Goal: Task Accomplishment & Management: Complete application form

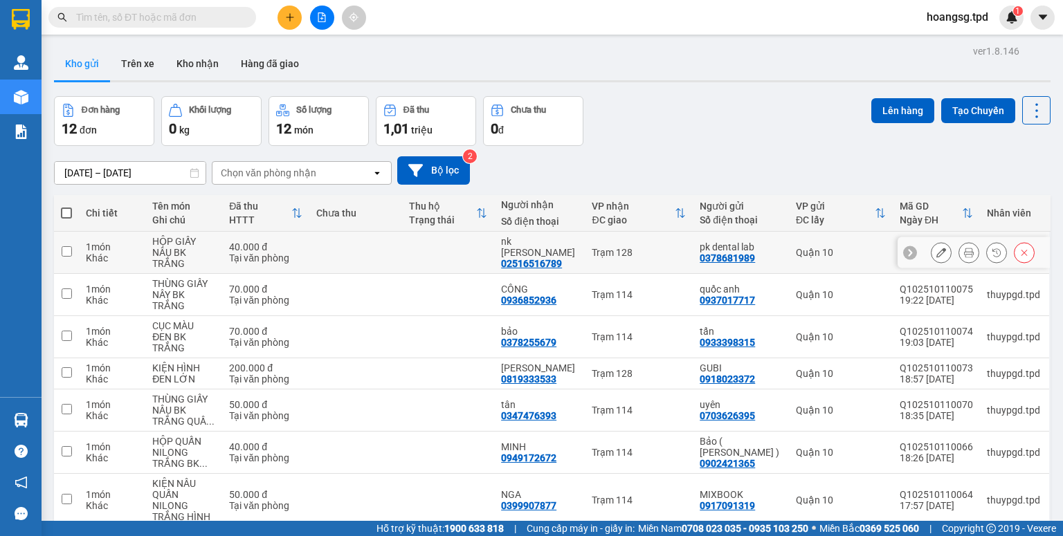
click at [66, 255] on input "checkbox" at bounding box center [67, 251] width 10 height 10
checkbox input "true"
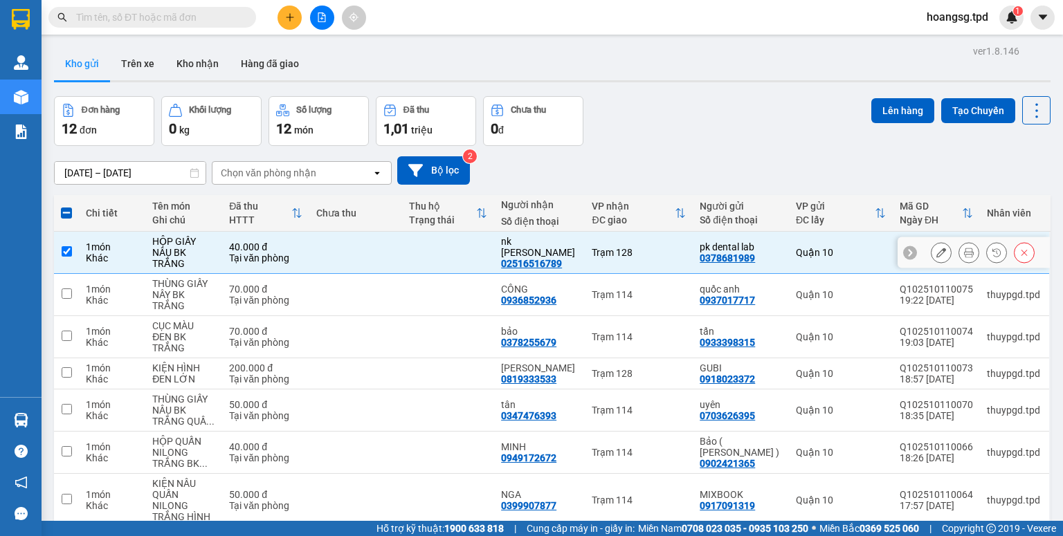
scroll to position [55, 0]
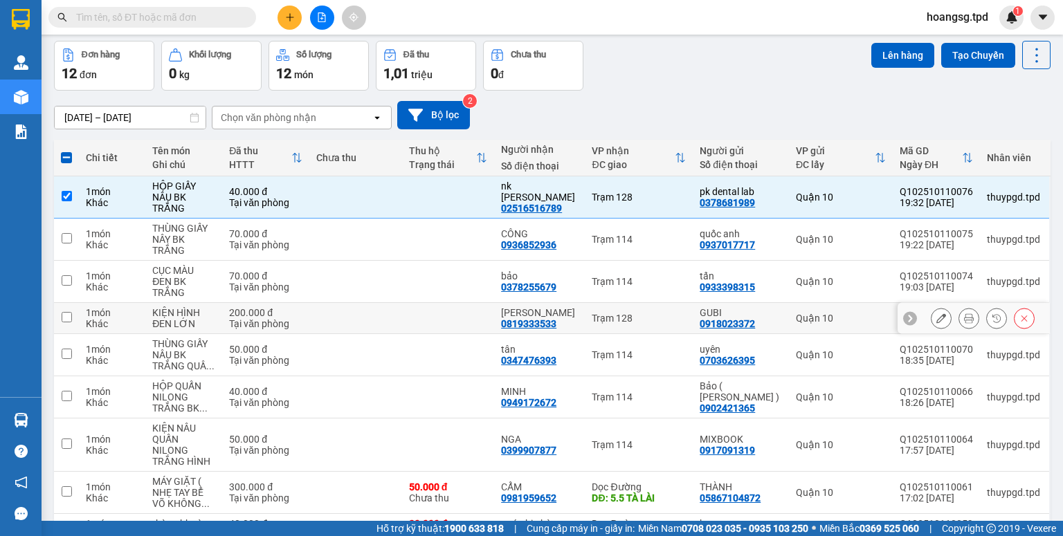
click at [65, 312] on input "checkbox" at bounding box center [67, 317] width 10 height 10
checkbox input "true"
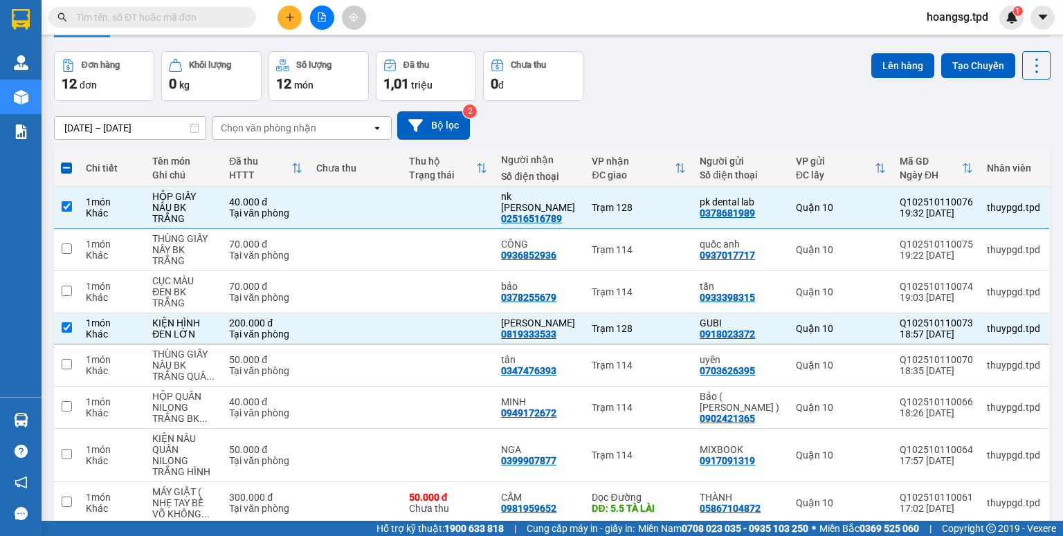
scroll to position [0, 0]
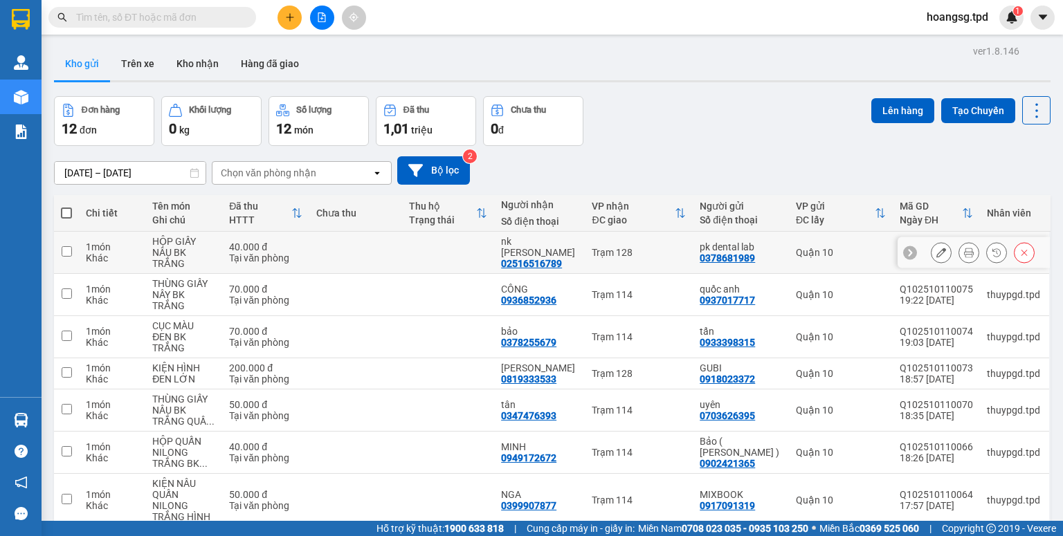
click at [69, 251] on input "checkbox" at bounding box center [67, 251] width 10 height 10
checkbox input "true"
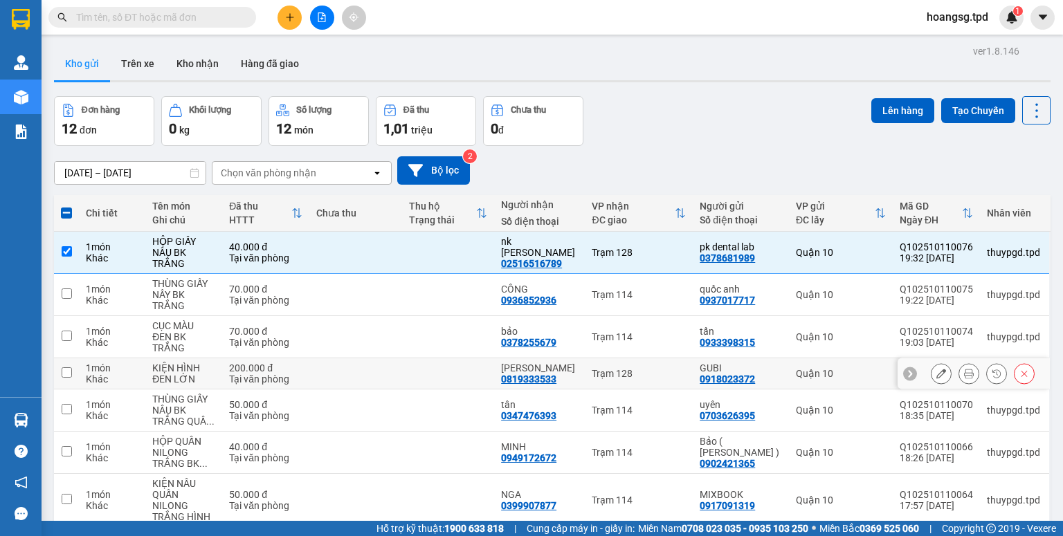
drag, startPoint x: 57, startPoint y: 350, endPoint x: 77, endPoint y: 347, distance: 19.6
click at [59, 359] on td at bounding box center [66, 374] width 25 height 31
checkbox input "true"
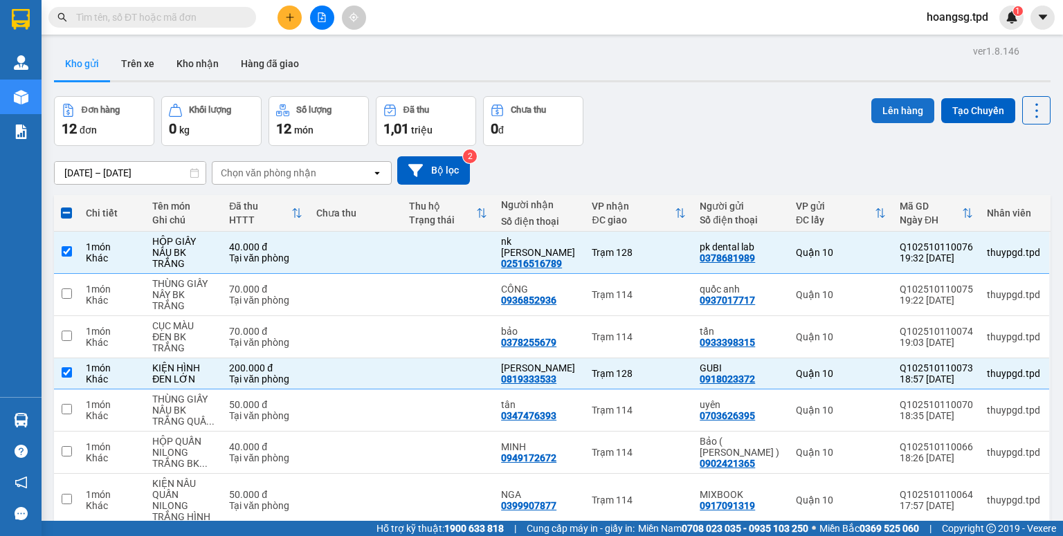
click at [882, 110] on button "Lên hàng" at bounding box center [902, 110] width 63 height 25
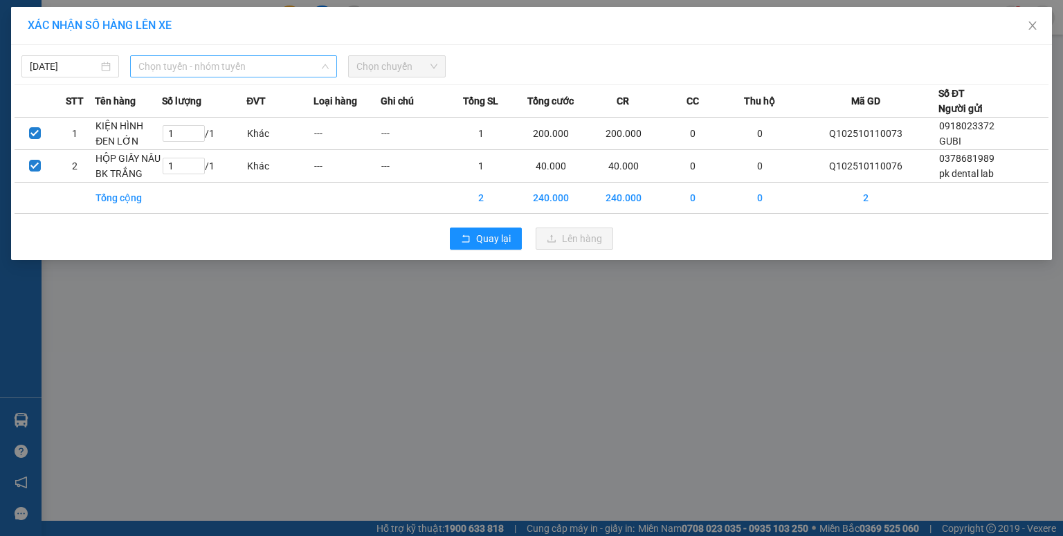
click at [177, 66] on span "Chọn tuyến - nhóm tuyến" at bounding box center [233, 66] width 190 height 21
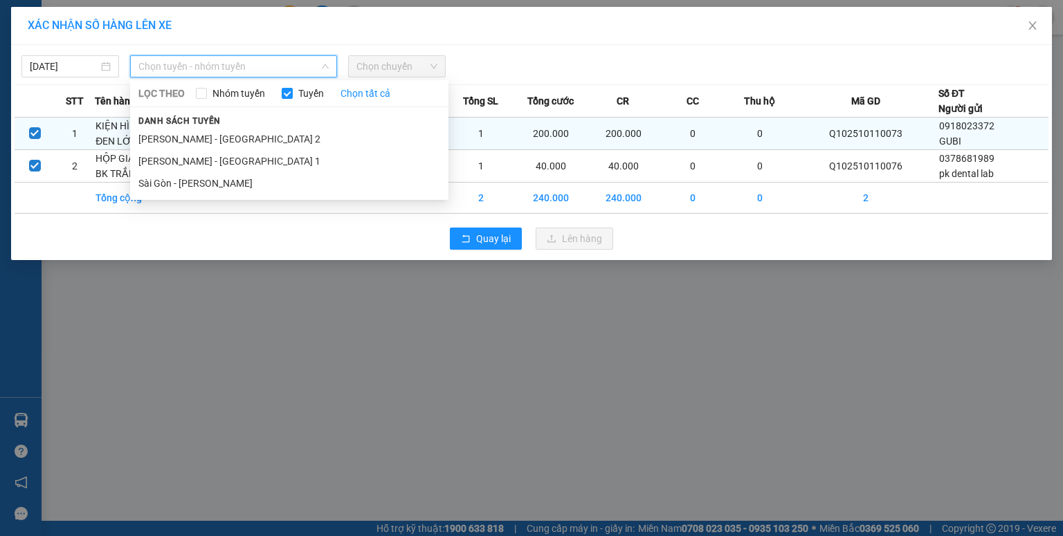
click at [191, 179] on li "Sài Gòn - [PERSON_NAME]" at bounding box center [289, 183] width 318 height 22
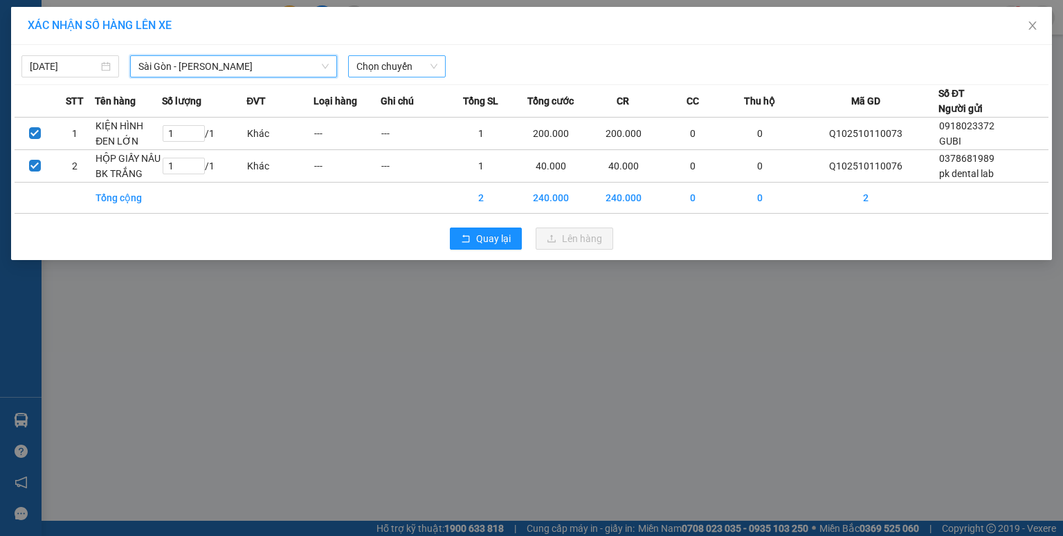
click at [363, 64] on span "Chọn chuyến" at bounding box center [396, 66] width 81 height 21
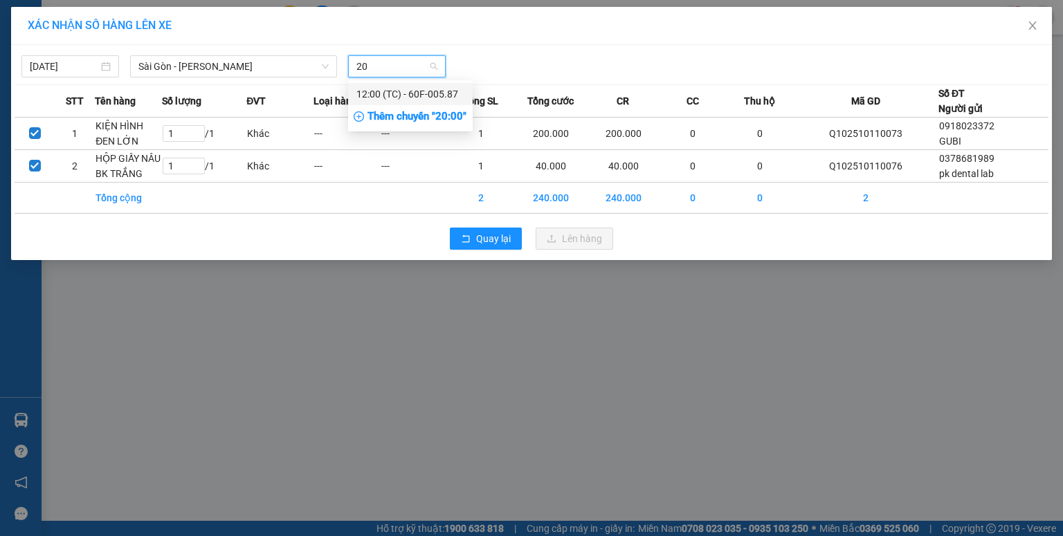
type input "20"
click at [369, 114] on div "Thêm chuyến " 20:00 "" at bounding box center [410, 117] width 125 height 24
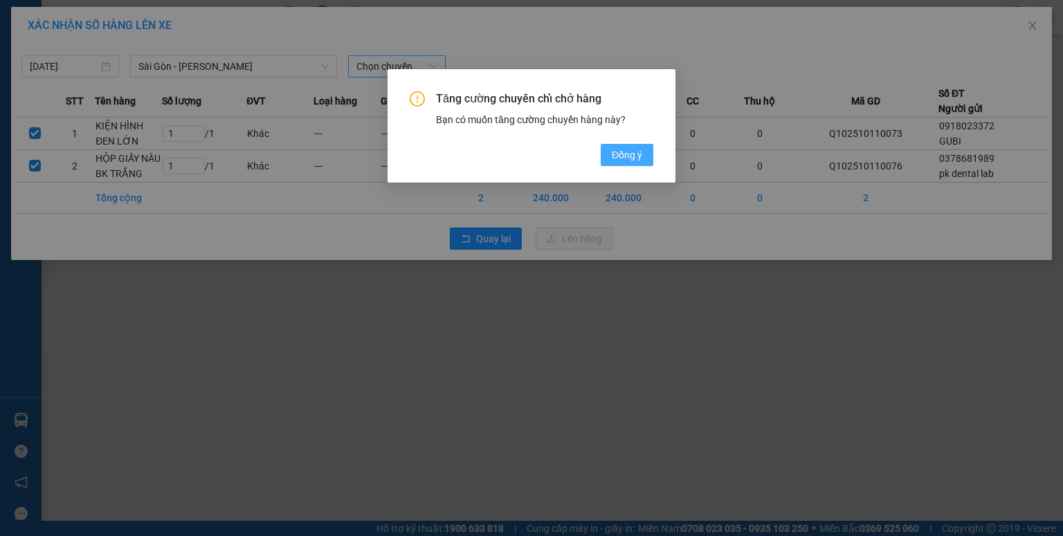
click at [622, 149] on span "Đồng ý" at bounding box center [627, 154] width 30 height 15
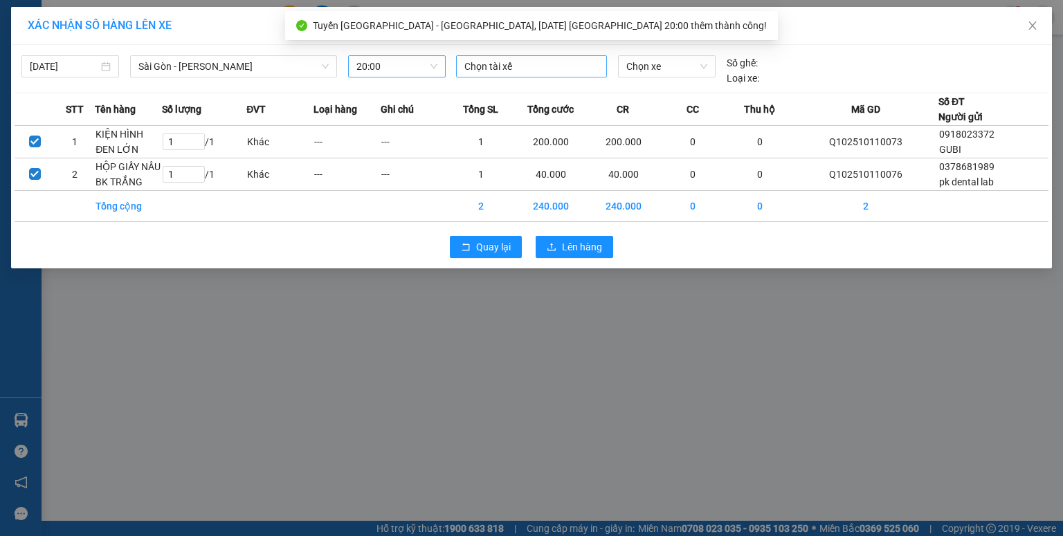
click at [514, 67] on div at bounding box center [532, 66] width 144 height 17
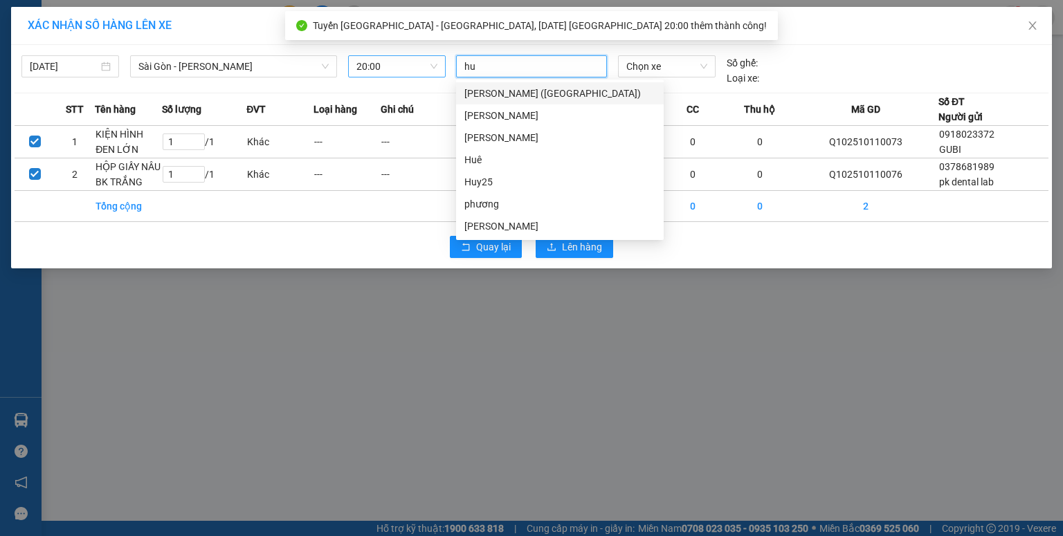
type input "hun"
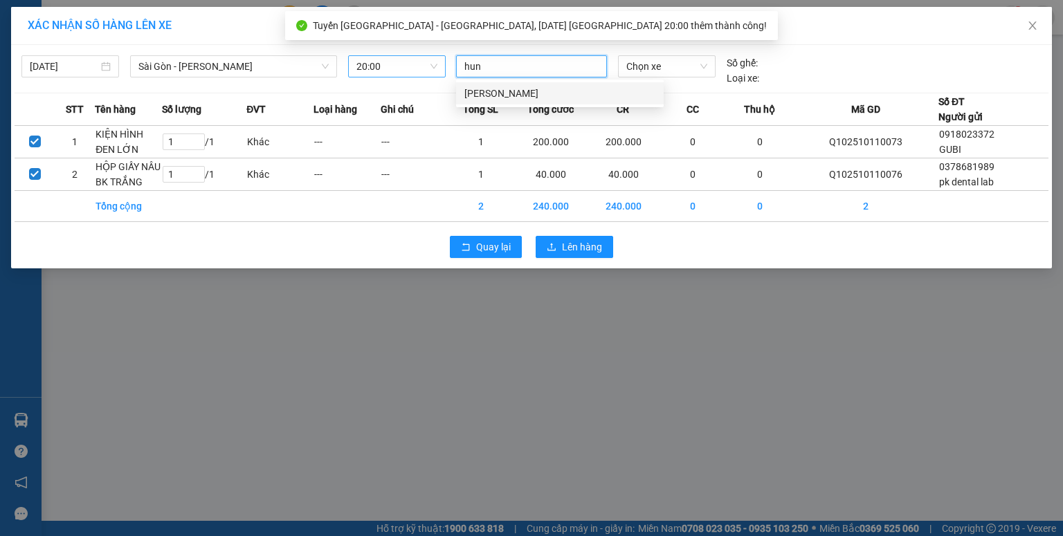
click at [505, 97] on div "[PERSON_NAME]" at bounding box center [559, 93] width 191 height 15
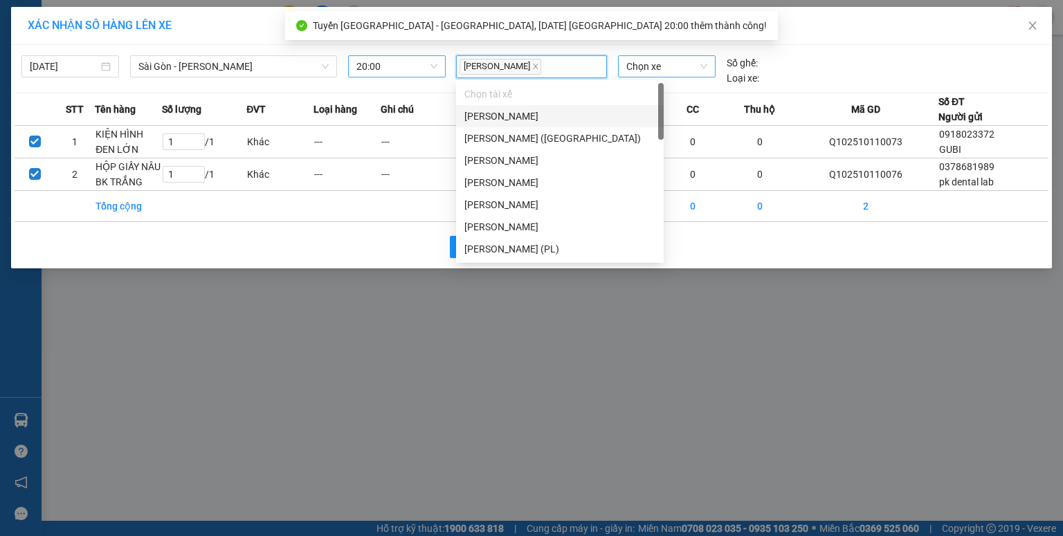
click at [634, 65] on span "Chọn xe" at bounding box center [666, 66] width 80 height 21
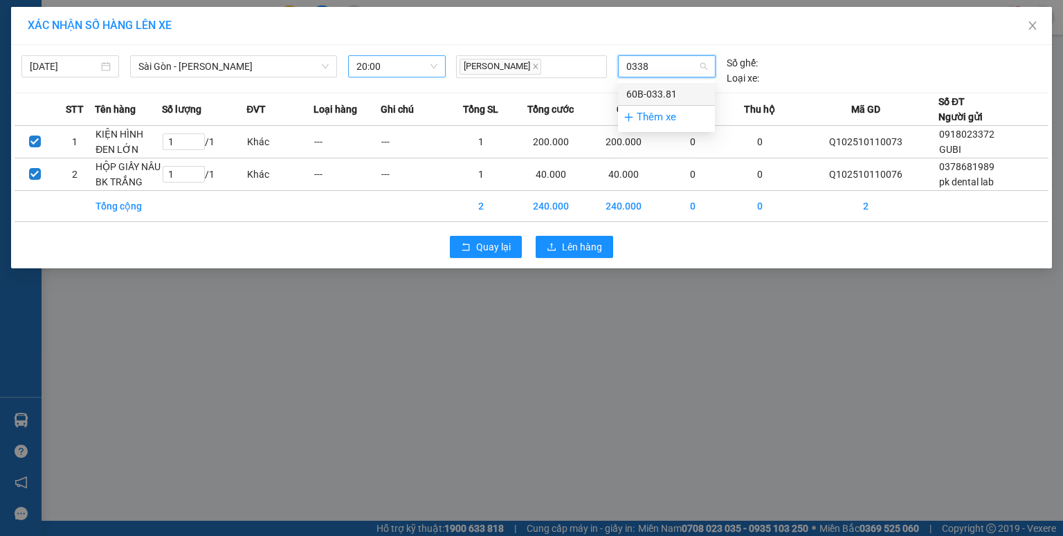
type input "03381"
click at [637, 87] on div "60B-033.81" at bounding box center [666, 94] width 80 height 15
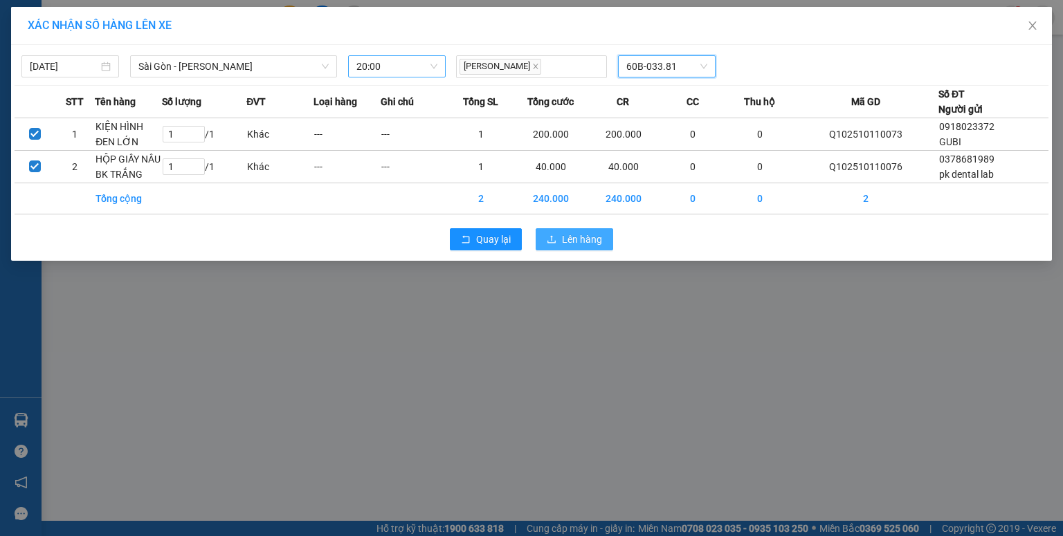
drag, startPoint x: 586, startPoint y: 244, endPoint x: 568, endPoint y: 240, distance: 18.3
click at [586, 244] on span "Lên hàng" at bounding box center [582, 239] width 40 height 15
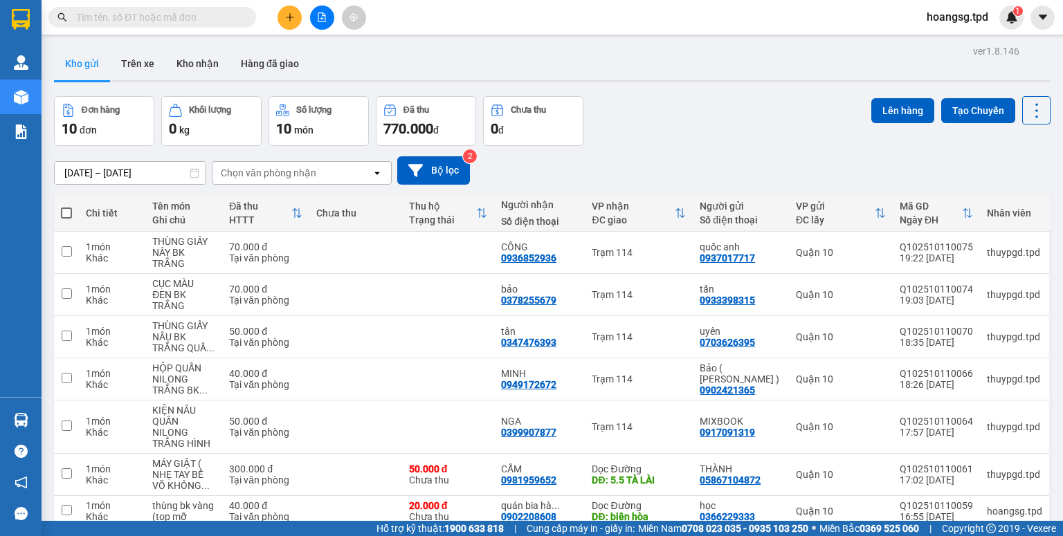
click at [311, 21] on button at bounding box center [322, 18] width 24 height 24
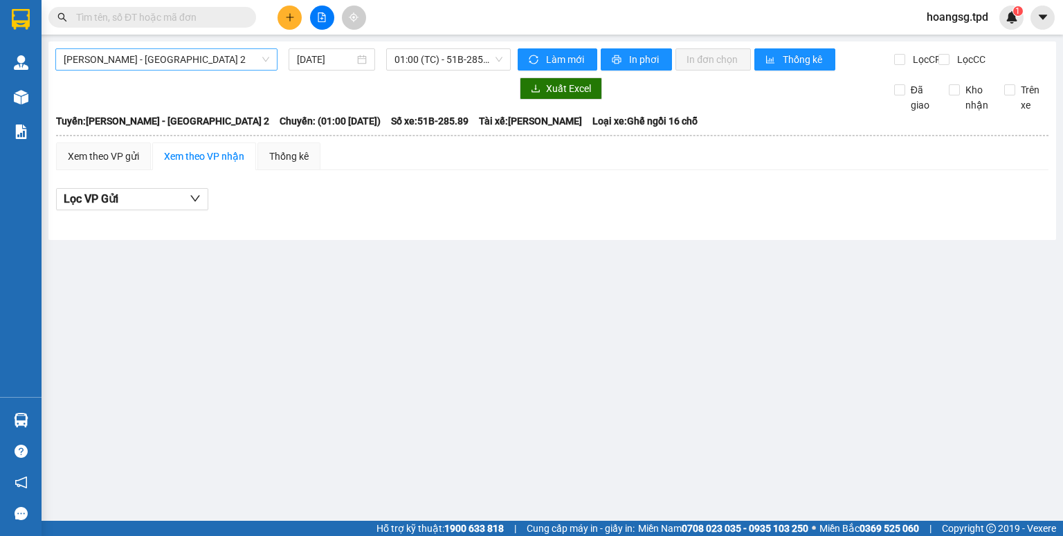
click at [179, 64] on span "[PERSON_NAME] - [GEOGRAPHIC_DATA] 2" at bounding box center [167, 59] width 206 height 21
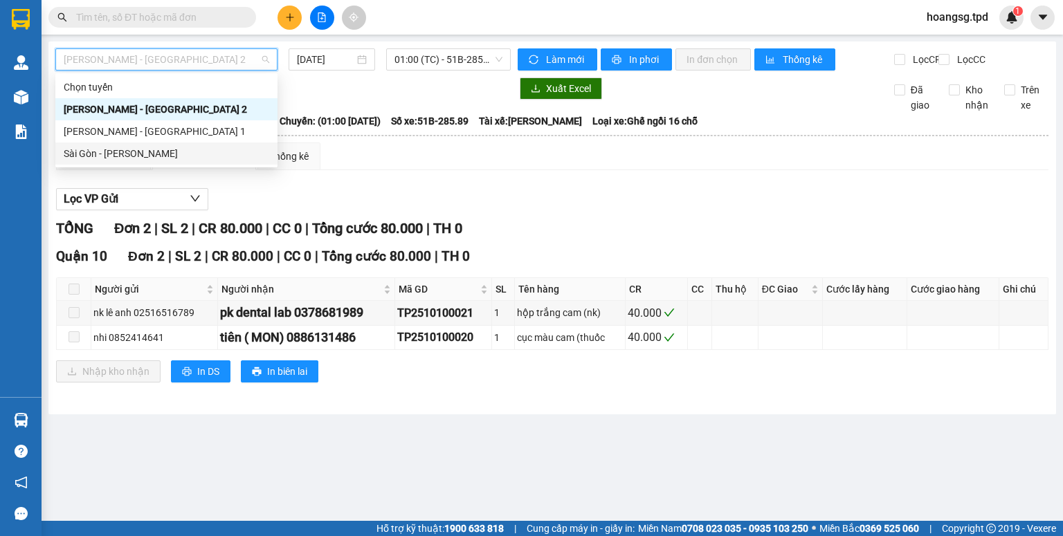
drag, startPoint x: 146, startPoint y: 150, endPoint x: 358, endPoint y: 97, distance: 218.2
click at [146, 150] on div "Sài Gòn - [PERSON_NAME]" at bounding box center [167, 153] width 206 height 15
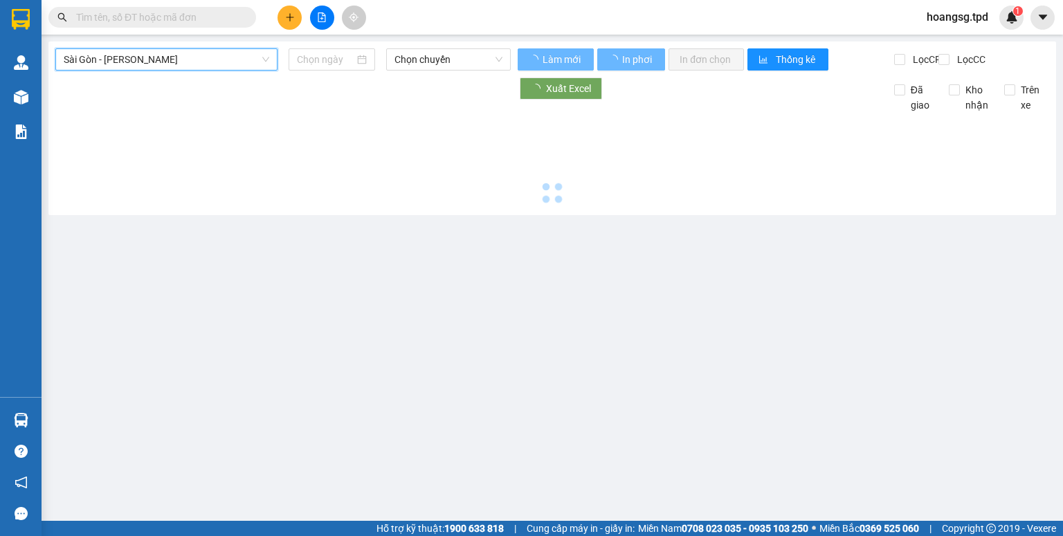
type input "[DATE]"
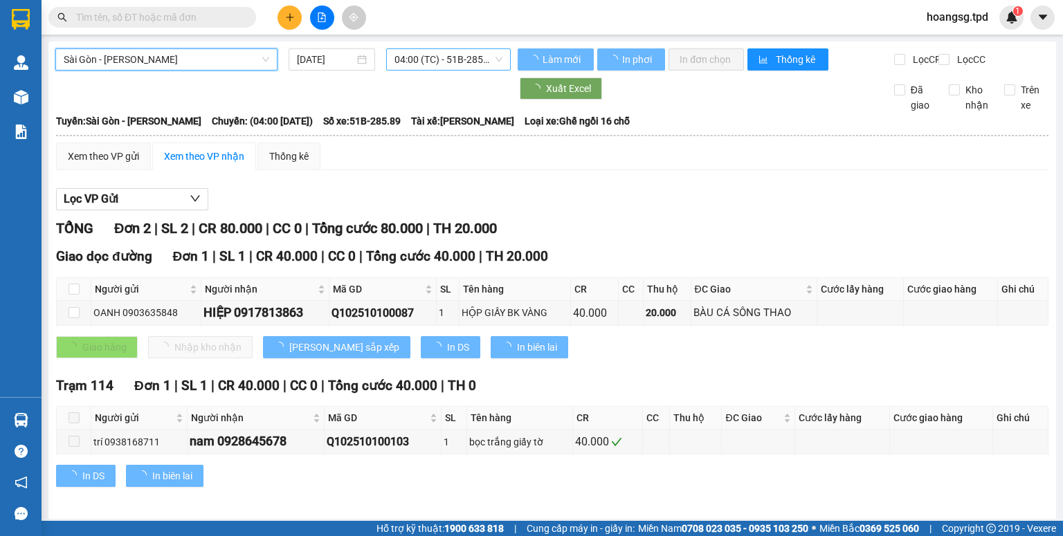
click at [431, 64] on span "04:00 (TC) - 51B-285.89" at bounding box center [449, 59] width 109 height 21
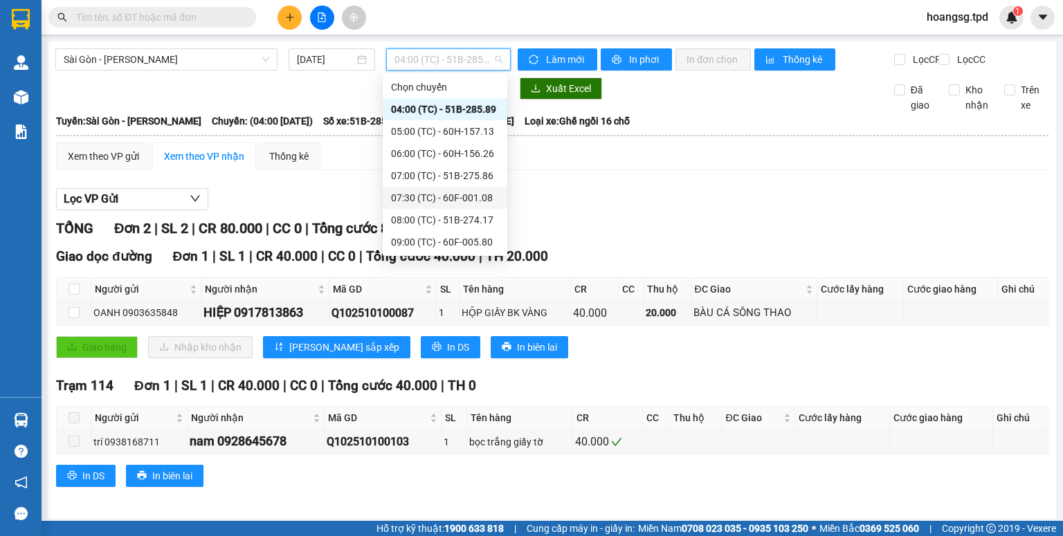
scroll to position [332, 0]
click at [439, 242] on div "20:00 (TC) - 60B-033.81" at bounding box center [445, 242] width 108 height 15
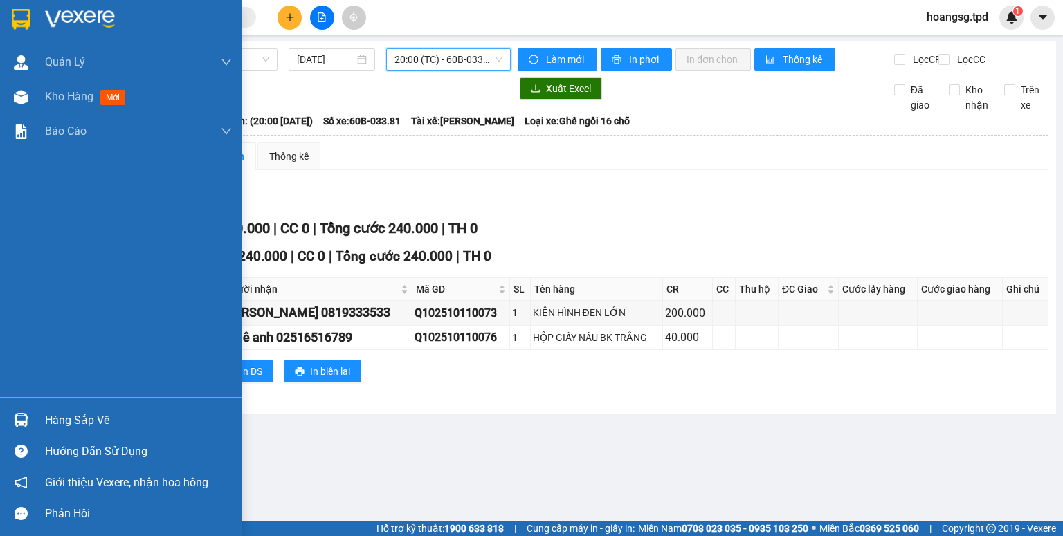
click at [65, 416] on div "Hàng sắp về" at bounding box center [138, 420] width 187 height 21
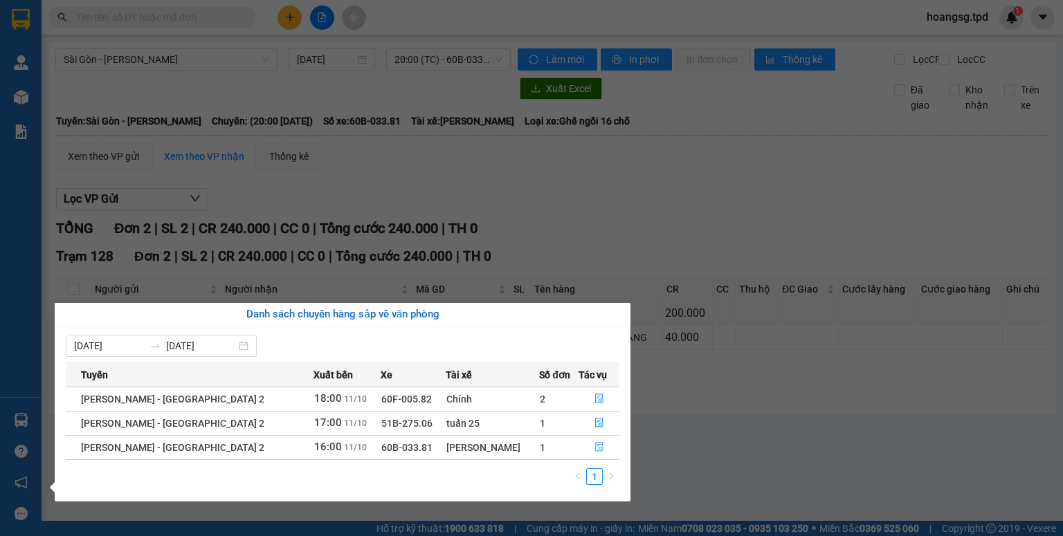
click at [595, 452] on span "file-done" at bounding box center [600, 447] width 10 height 11
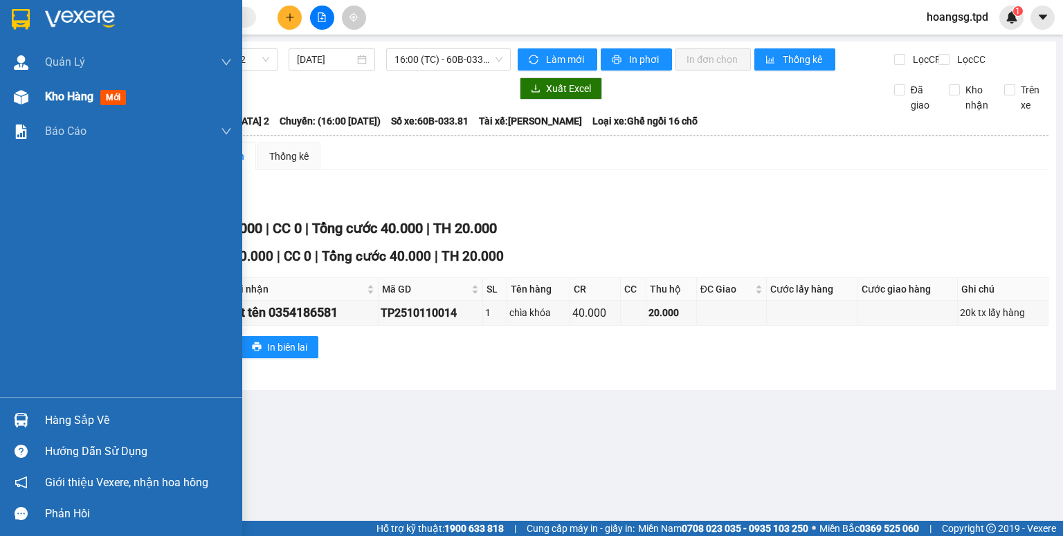
click at [110, 102] on span "mới" at bounding box center [113, 97] width 26 height 15
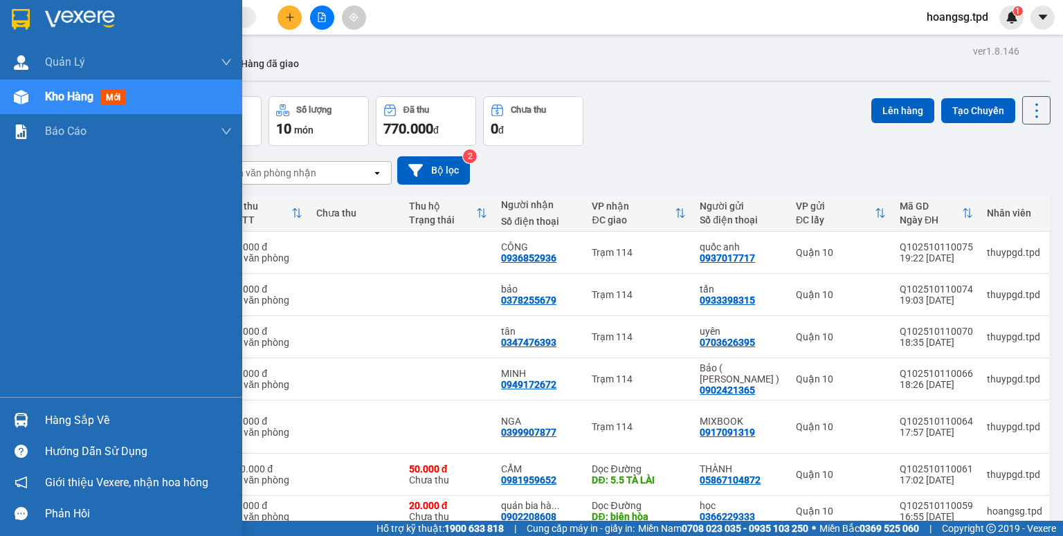
click at [62, 419] on div "Hàng sắp về" at bounding box center [138, 420] width 187 height 21
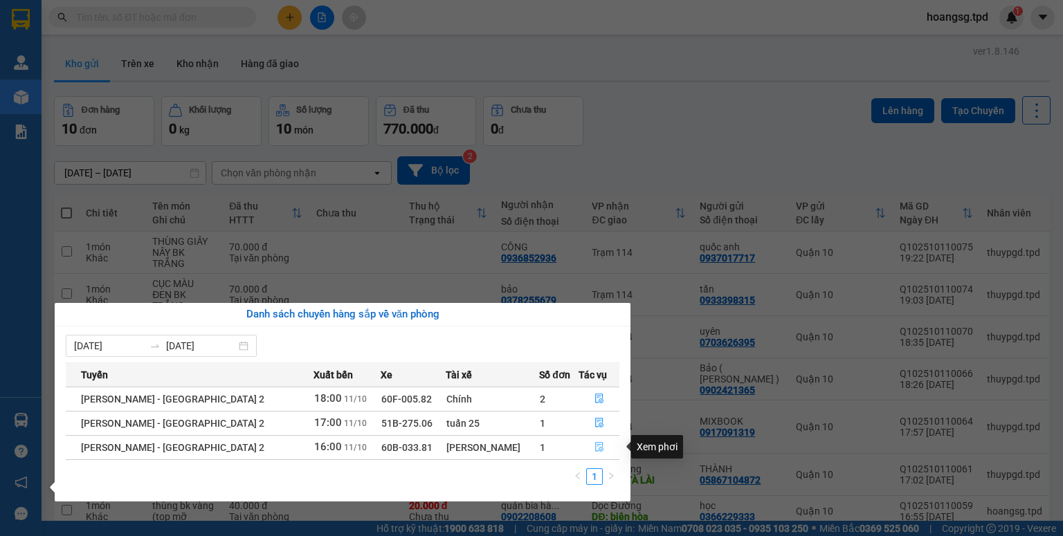
click at [595, 445] on icon "file-done" at bounding box center [599, 448] width 8 height 10
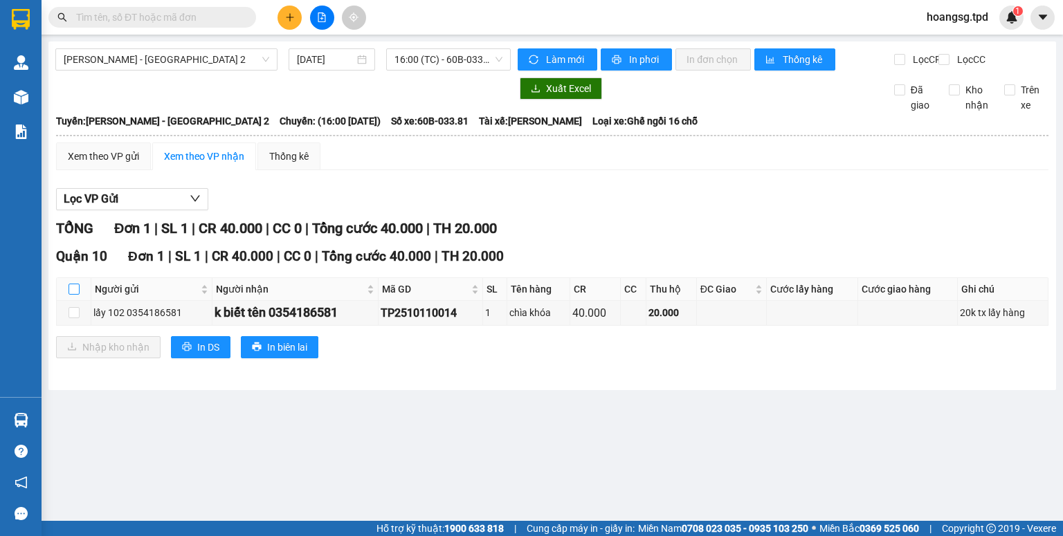
click at [71, 295] on input "checkbox" at bounding box center [74, 289] width 11 height 11
checkbox input "true"
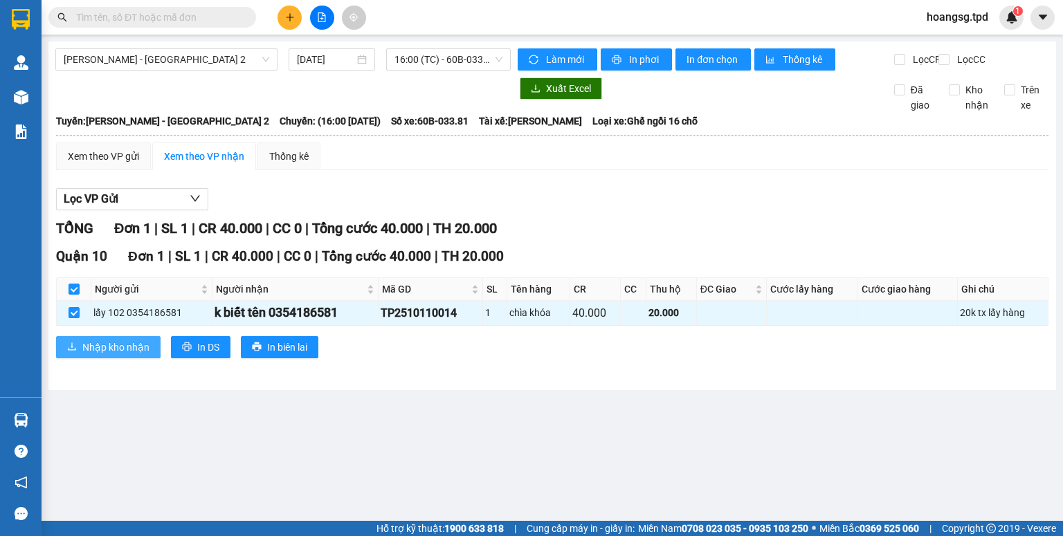
click at [82, 352] on span "Nhập kho nhận" at bounding box center [115, 347] width 67 height 15
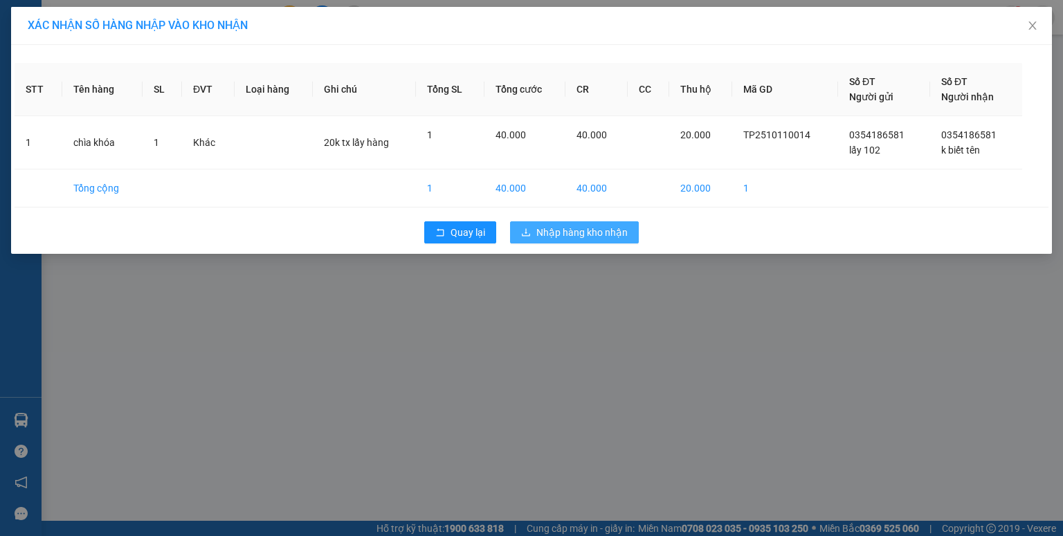
click at [561, 235] on span "Nhập hàng kho nhận" at bounding box center [581, 232] width 91 height 15
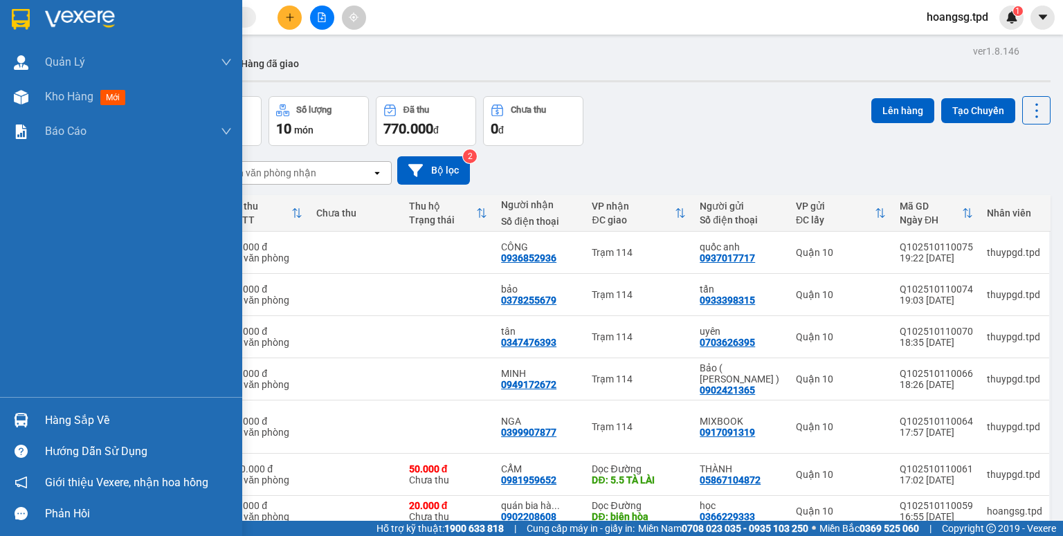
click at [53, 423] on div "Hàng sắp về" at bounding box center [138, 420] width 187 height 21
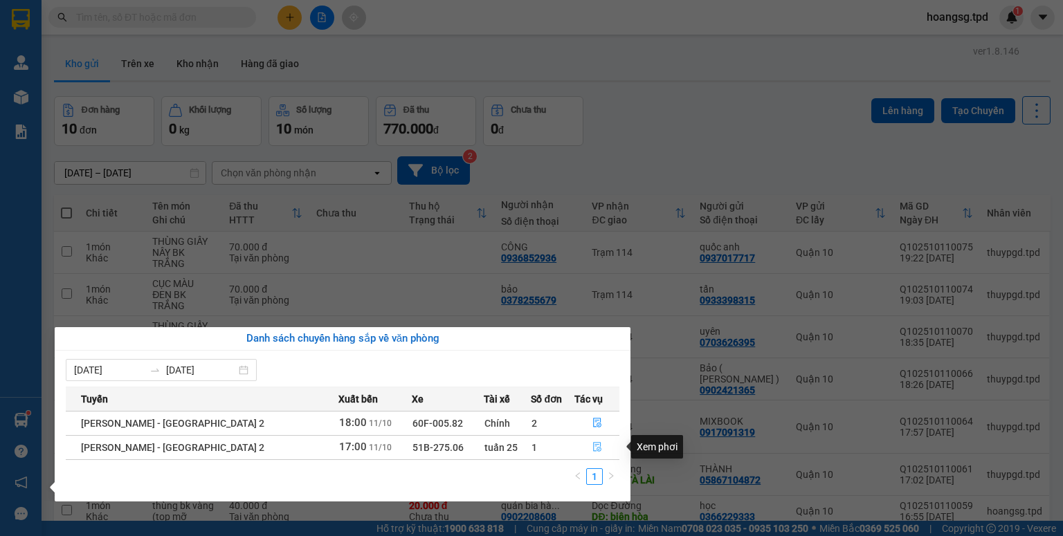
click at [583, 451] on button "button" at bounding box center [597, 448] width 44 height 22
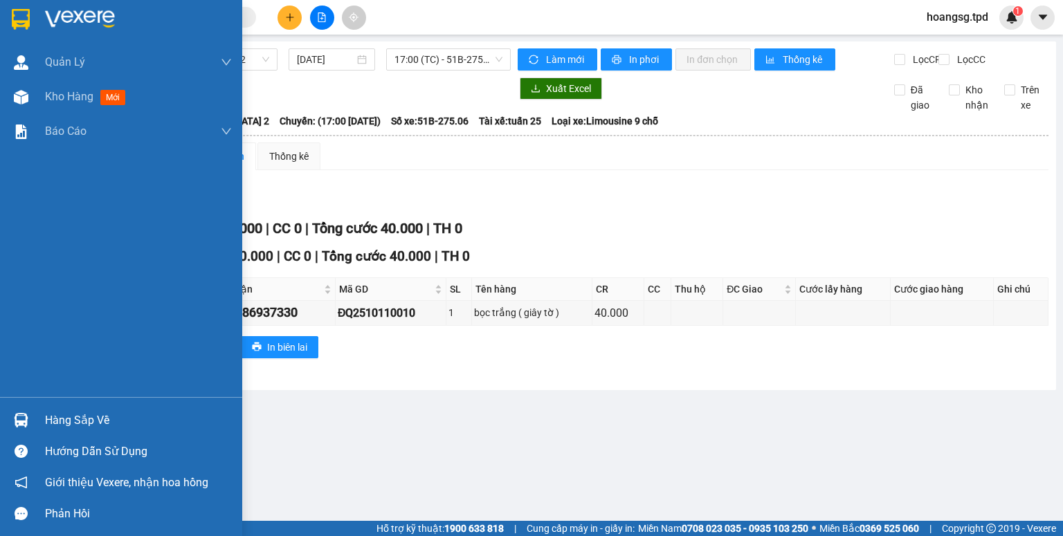
click at [62, 425] on div "Hàng sắp về" at bounding box center [138, 420] width 187 height 21
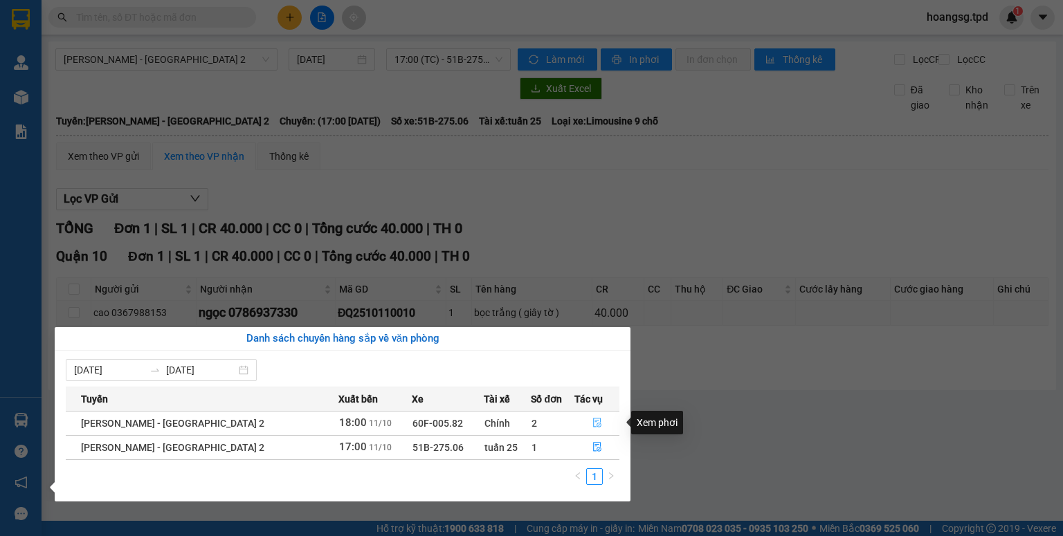
drag, startPoint x: 588, startPoint y: 420, endPoint x: 578, endPoint y: 359, distance: 61.7
click at [593, 421] on icon "file-done" at bounding box center [597, 424] width 8 height 10
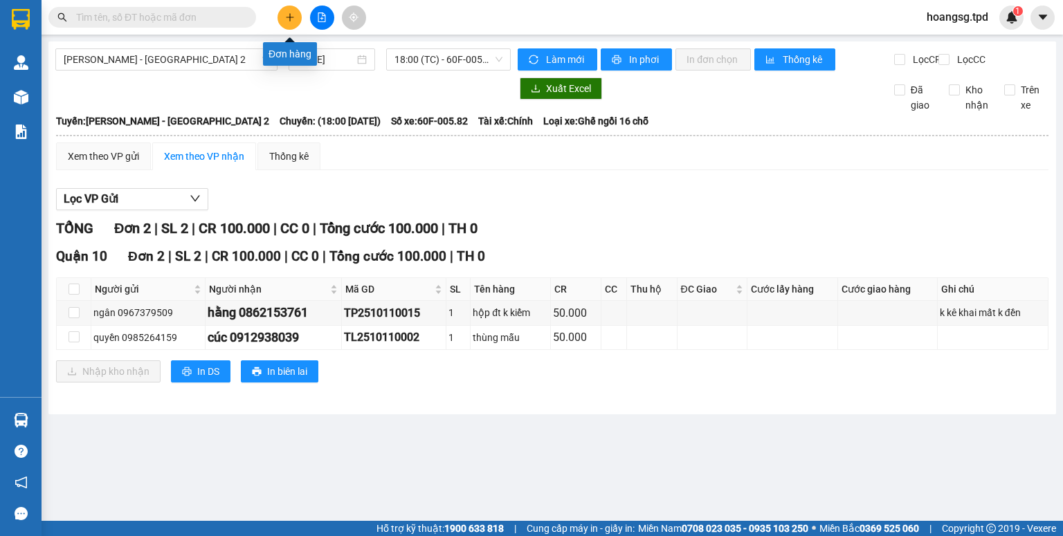
click at [291, 25] on button at bounding box center [290, 18] width 24 height 24
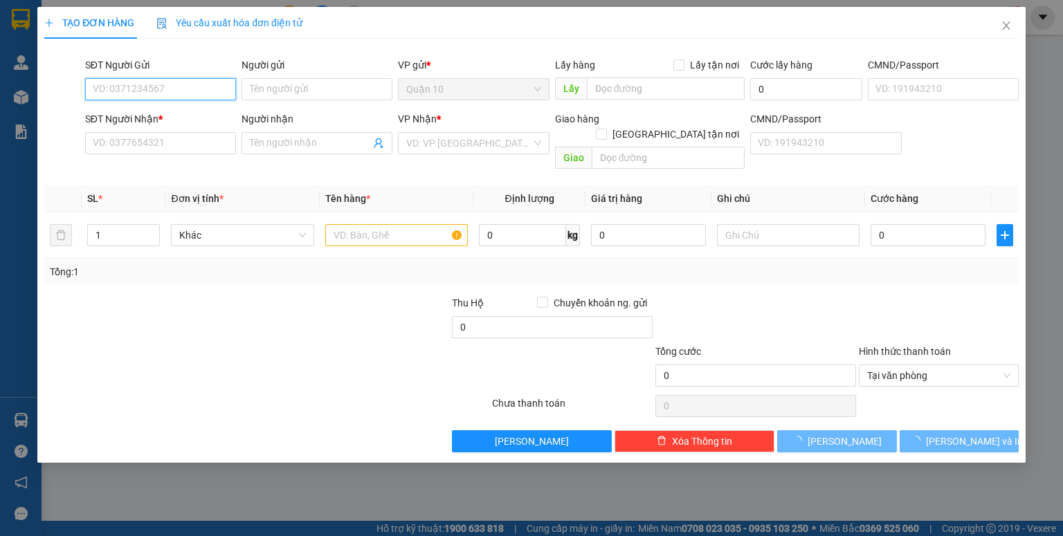
click at [165, 86] on input "SĐT Người Gửi" at bounding box center [160, 89] width 151 height 22
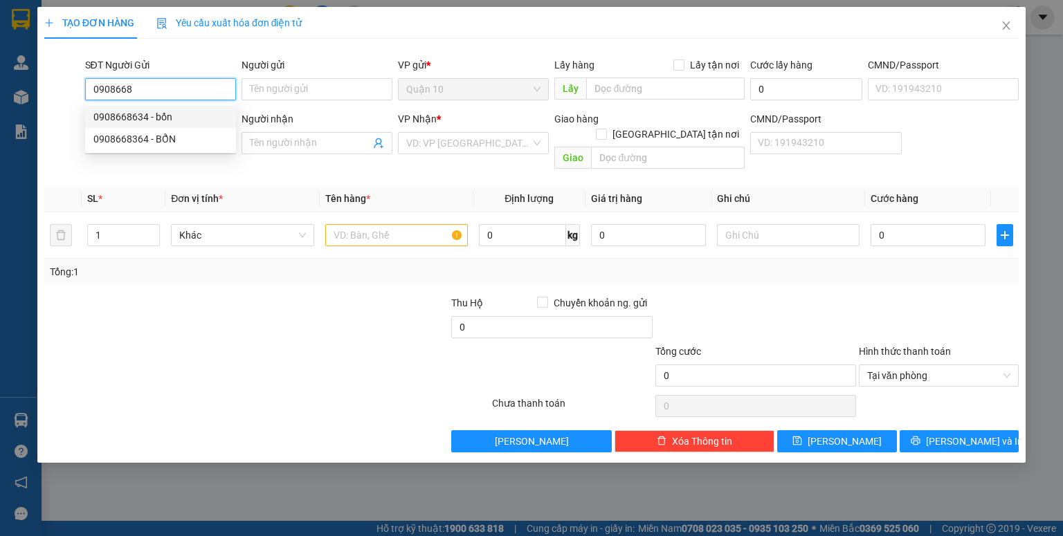
click at [174, 113] on div "0908668634 - bổn" at bounding box center [160, 116] width 134 height 15
type input "0908668634"
type input "bổn"
type input "024225646"
type input "0937483068"
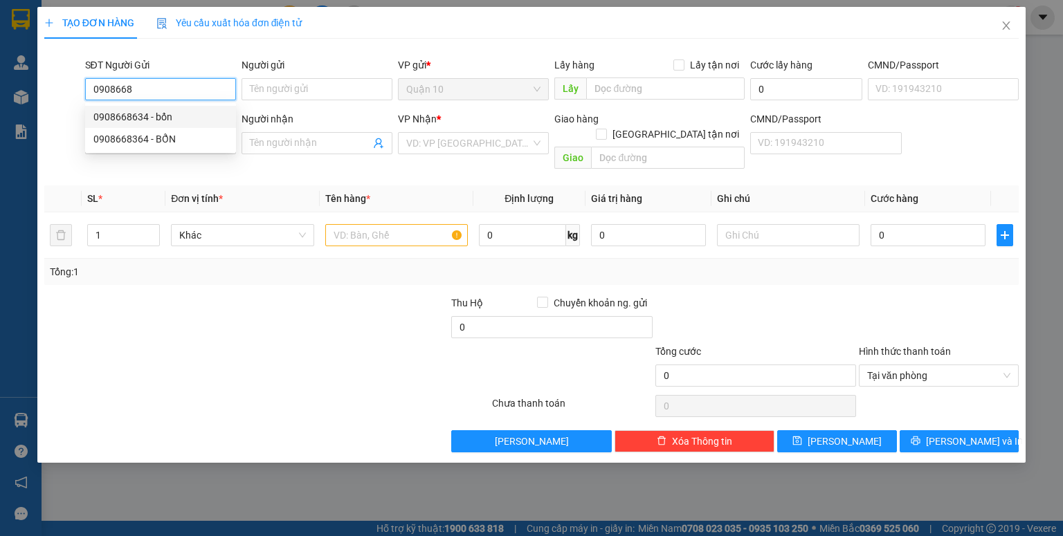
type input "lục"
type input "0908668634"
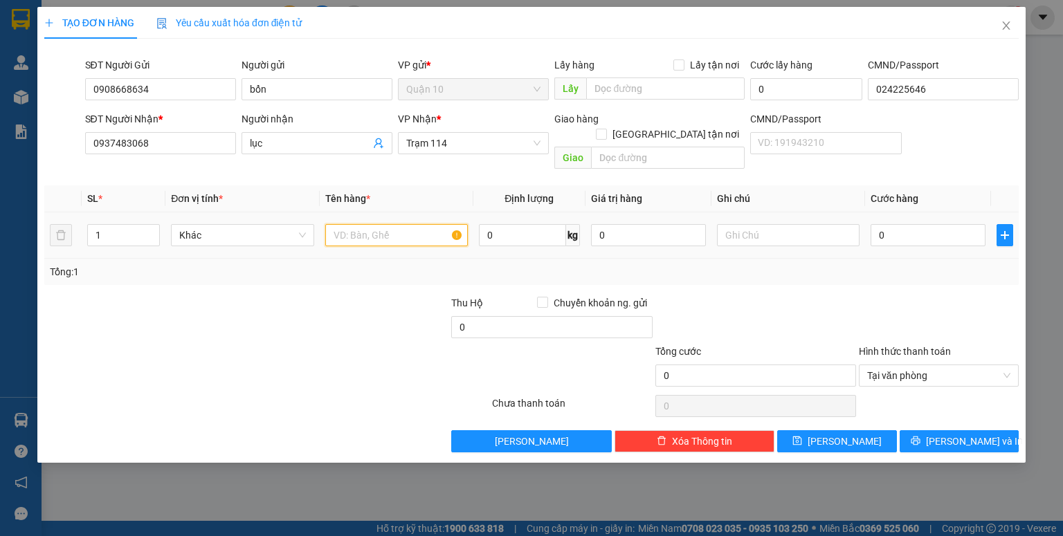
click at [338, 224] on input "text" at bounding box center [396, 235] width 143 height 22
type input "hộp nâu nk"
click at [593, 224] on input "0" at bounding box center [648, 235] width 115 height 22
type input "1.000.000"
drag, startPoint x: 844, startPoint y: 268, endPoint x: 869, endPoint y: 252, distance: 29.6
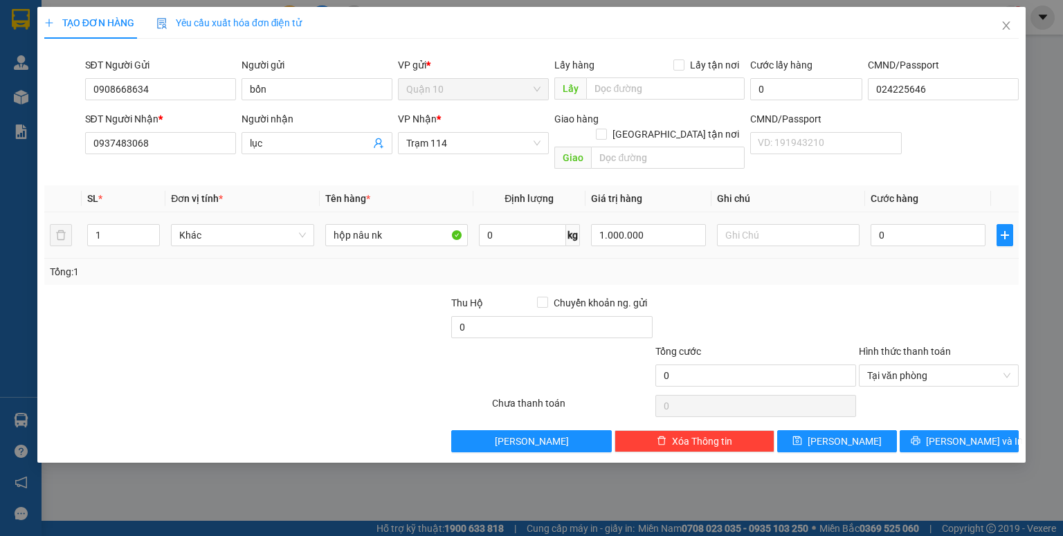
click at [857, 262] on div "Tổng: 1" at bounding box center [531, 272] width 975 height 26
type input "4"
type input "40"
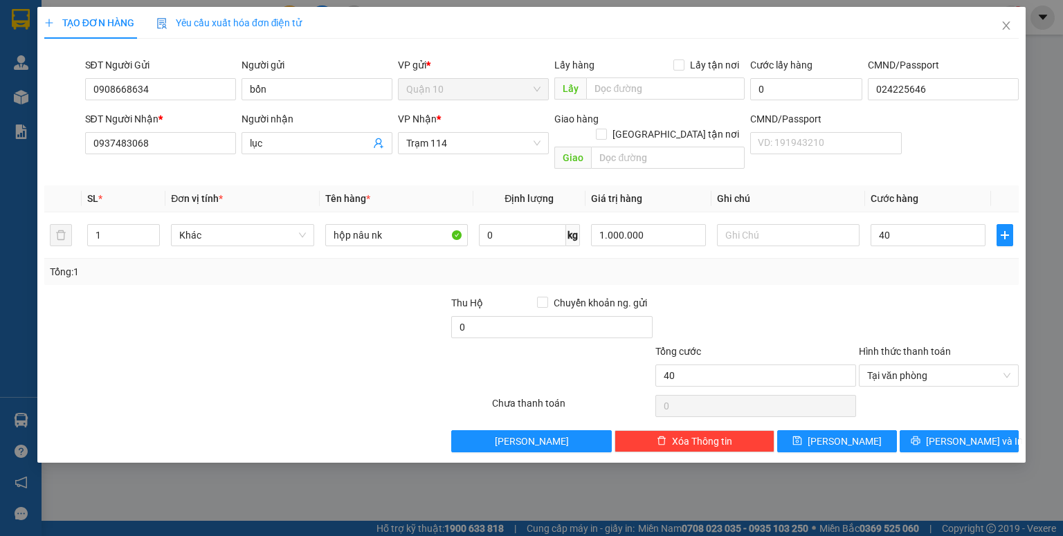
click at [757, 344] on div "Tổng cước" at bounding box center [755, 354] width 201 height 21
type input "40.000"
click at [841, 431] on button "[PERSON_NAME]" at bounding box center [837, 442] width 120 height 22
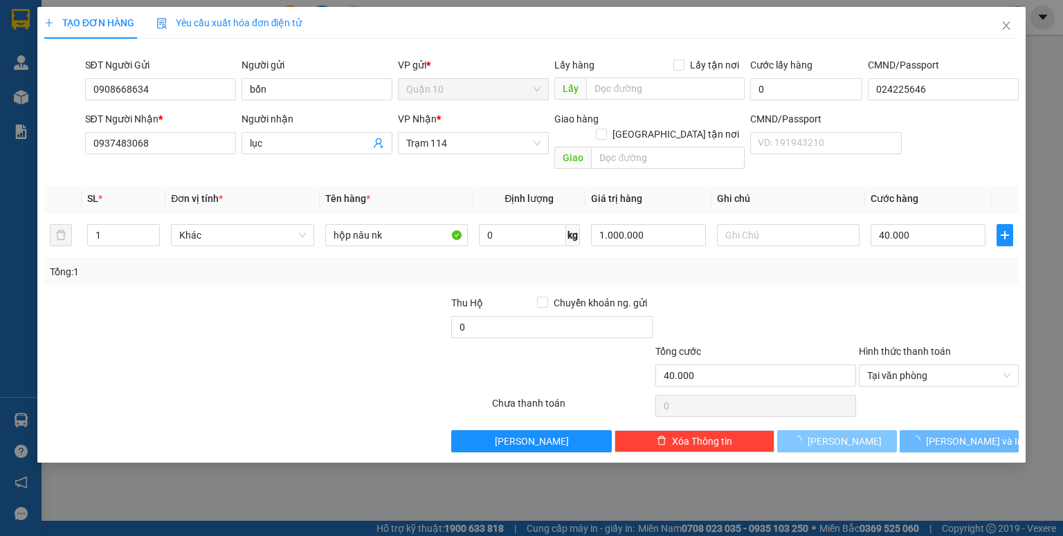
type input "0"
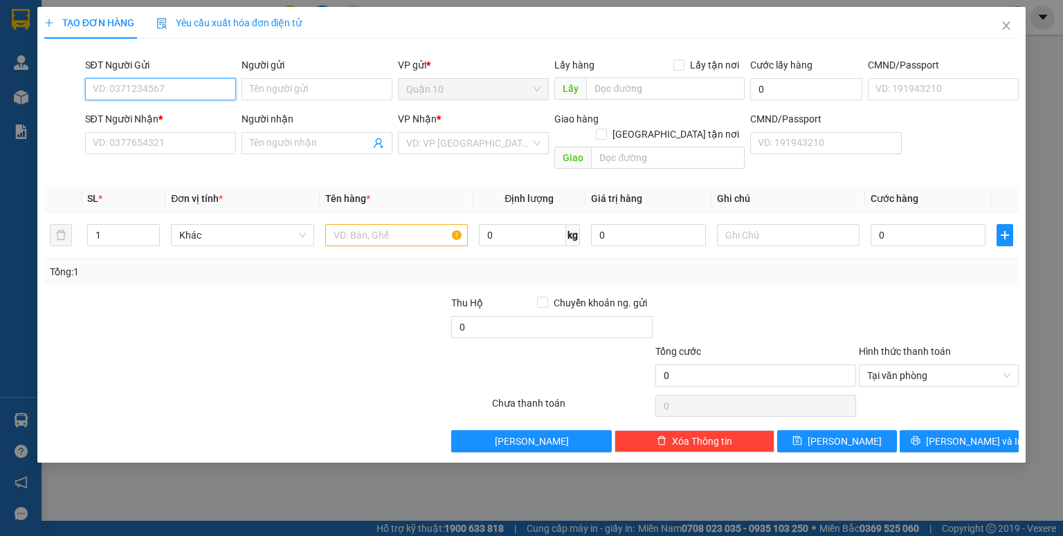
click at [185, 82] on input "SĐT Người Gửi" at bounding box center [160, 89] width 151 height 22
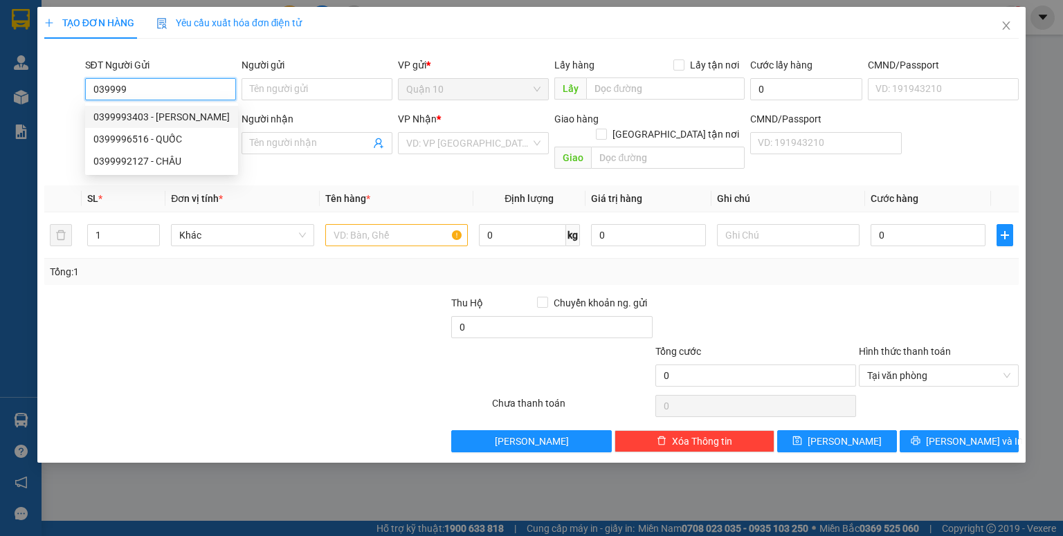
click at [185, 114] on div "0399993403 - [PERSON_NAME]" at bounding box center [161, 116] width 136 height 15
type input "0399993403"
type input "[PERSON_NAME]"
type input "075098014215"
type input "0794610938"
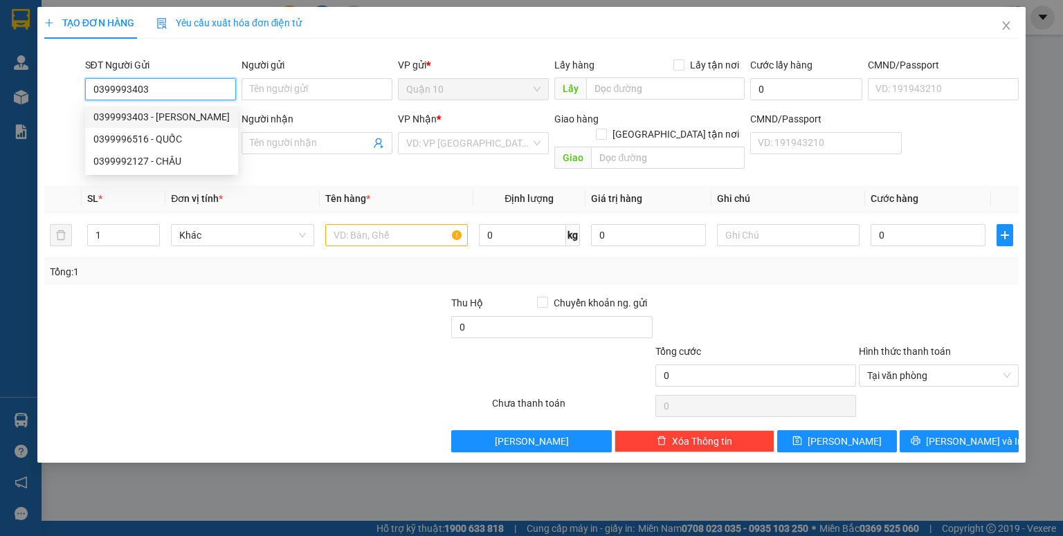
type input "ẤM"
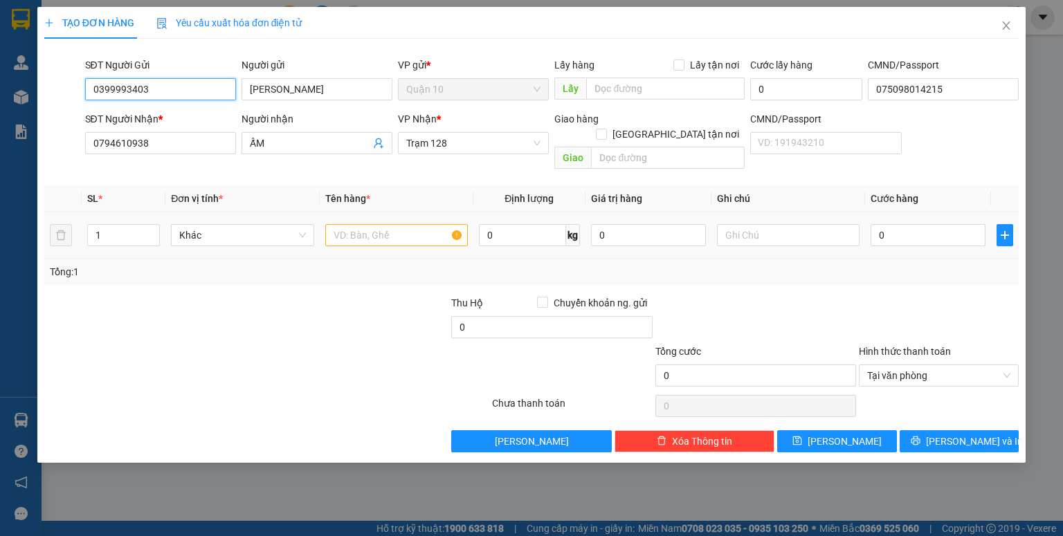
type input "0399993403"
click at [346, 224] on input "text" at bounding box center [396, 235] width 143 height 22
type input "b"
click at [403, 224] on input "bọc trắng thuốctây" at bounding box center [396, 235] width 143 height 22
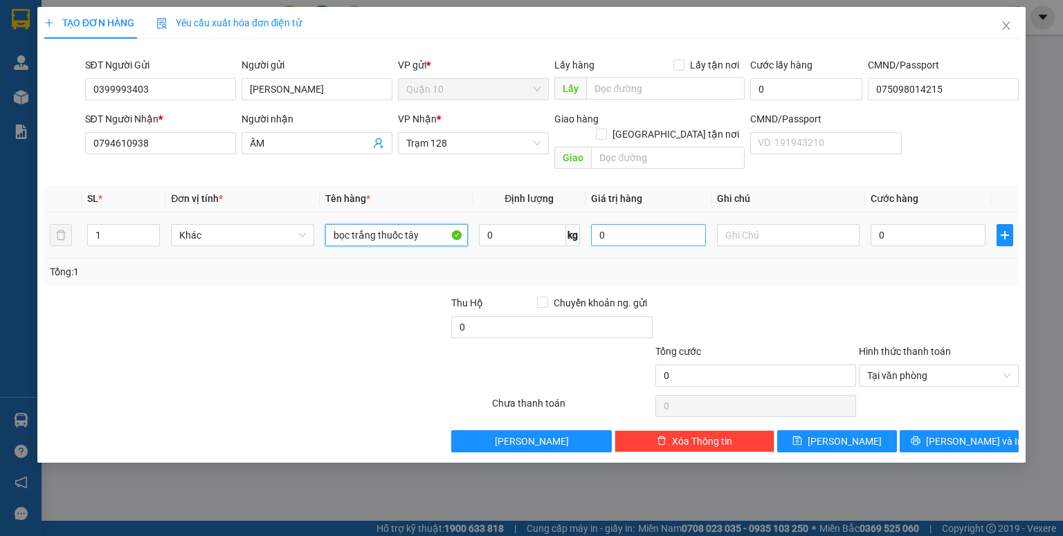
type input "bọc trắng thuốc tây"
click at [592, 224] on input "0" at bounding box center [648, 235] width 115 height 22
type input "1.300.000"
click at [806, 278] on div "Transit Pickup Surcharge Ids Transit Deliver Surcharge Ids Transit Deliver Surc…" at bounding box center [531, 251] width 975 height 403
click at [876, 229] on input "0" at bounding box center [928, 235] width 115 height 22
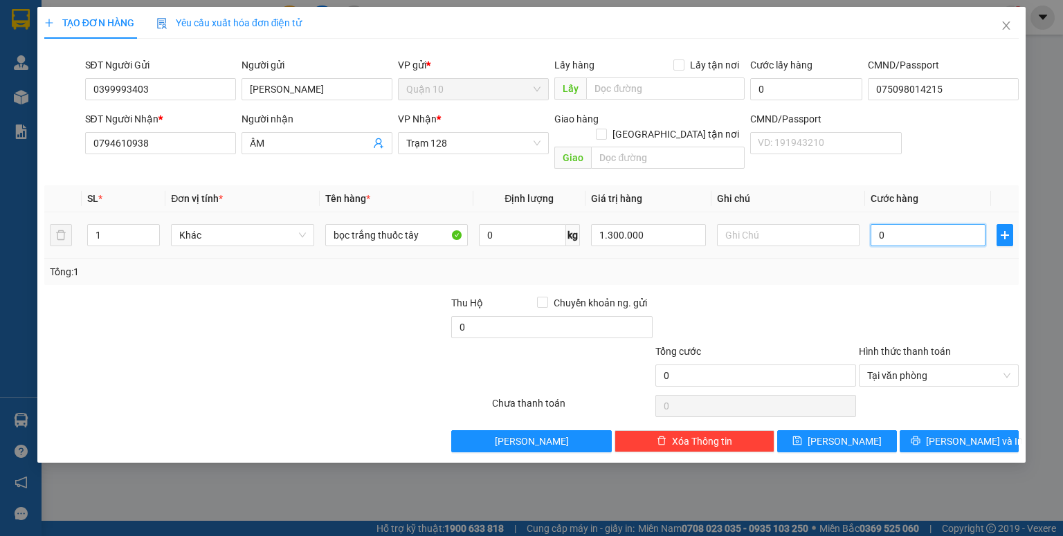
type input "4"
type input "40"
type input "40.000"
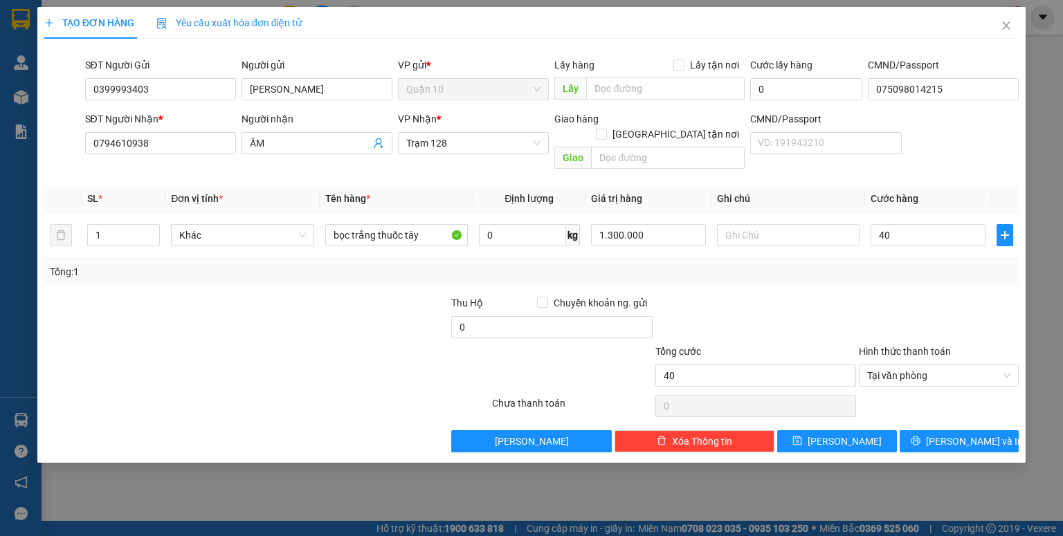
type input "40.000"
drag, startPoint x: 861, startPoint y: 280, endPoint x: 831, endPoint y: 343, distance: 69.0
click at [861, 296] on div at bounding box center [939, 320] width 163 height 48
click at [828, 431] on button "[PERSON_NAME]" at bounding box center [837, 442] width 120 height 22
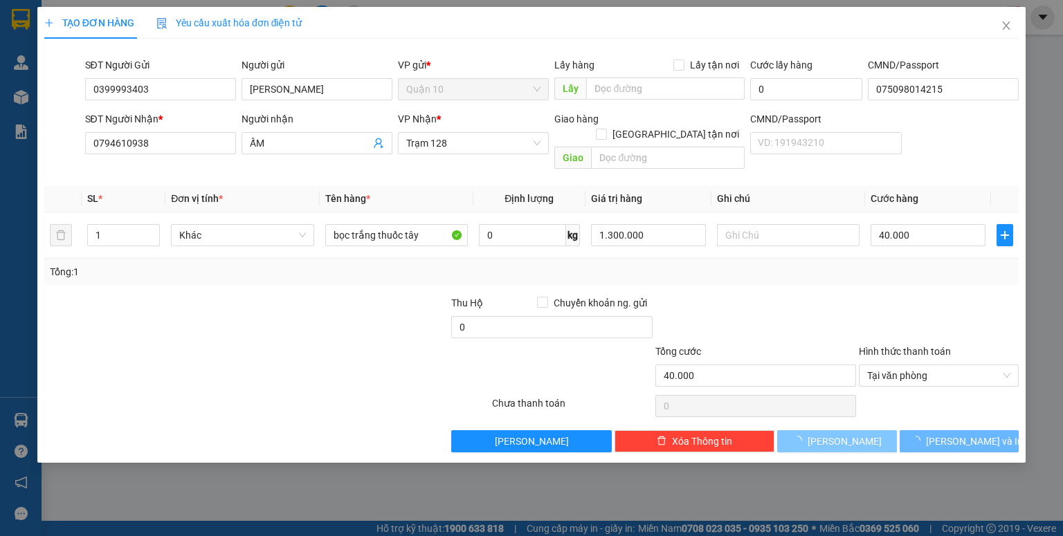
type input "0"
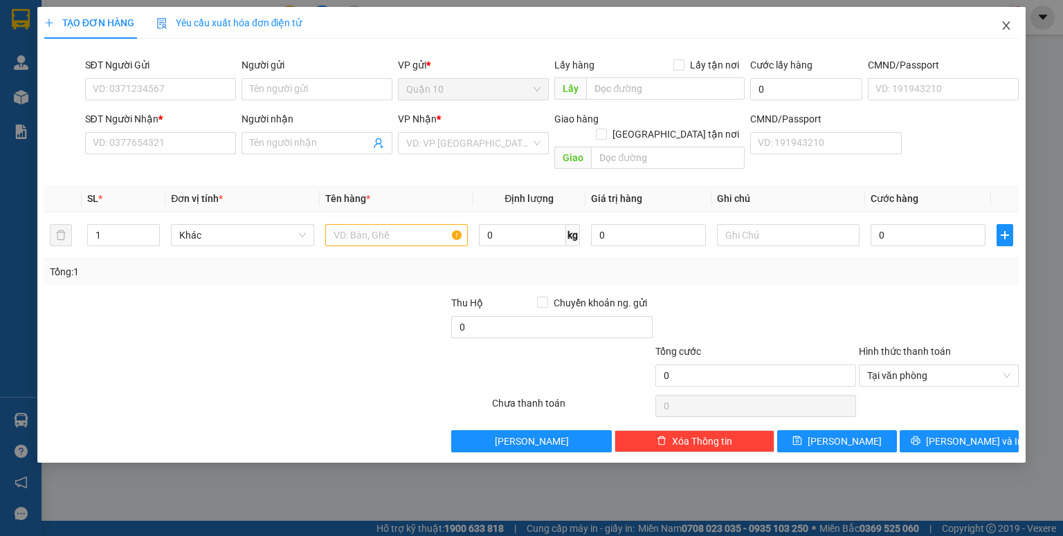
click at [1008, 26] on icon "close" at bounding box center [1006, 25] width 11 height 11
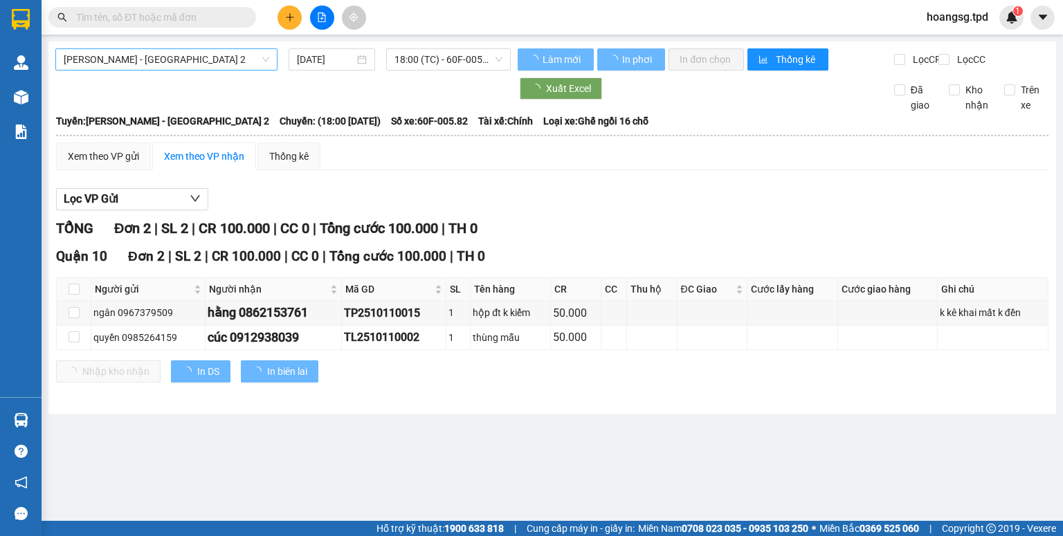
click at [242, 64] on span "[PERSON_NAME] - [GEOGRAPHIC_DATA] 2" at bounding box center [167, 59] width 206 height 21
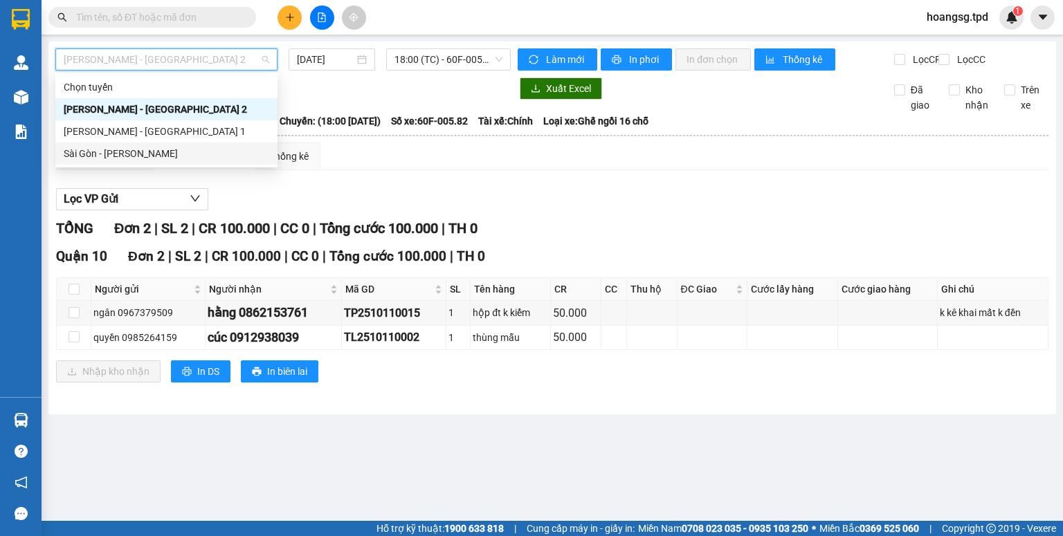
drag, startPoint x: 200, startPoint y: 159, endPoint x: 349, endPoint y: 78, distance: 169.4
click at [201, 160] on div "Sài Gòn - [PERSON_NAME]" at bounding box center [167, 153] width 206 height 15
type input "[DATE]"
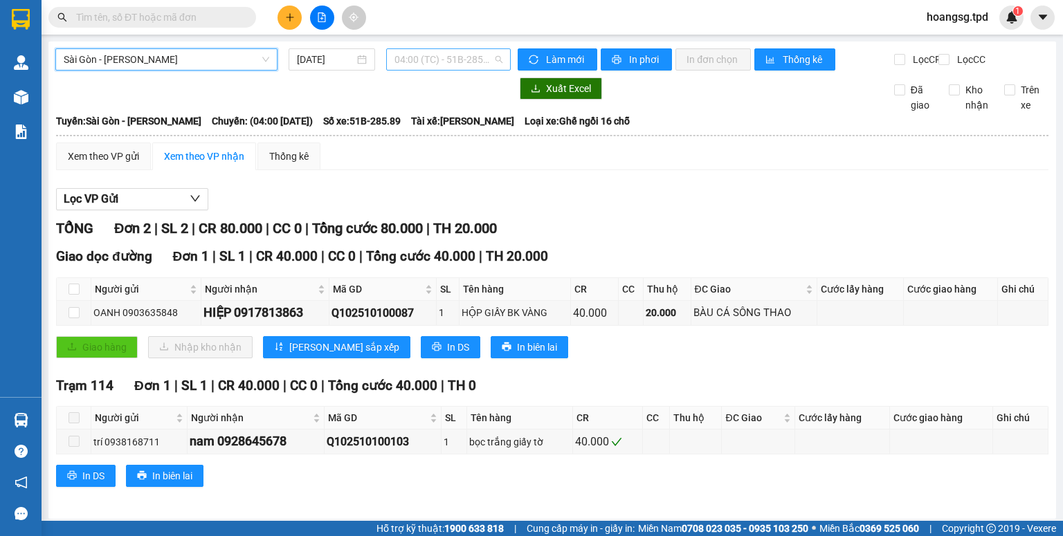
click at [451, 57] on span "04:00 (TC) - 51B-285.89" at bounding box center [449, 59] width 109 height 21
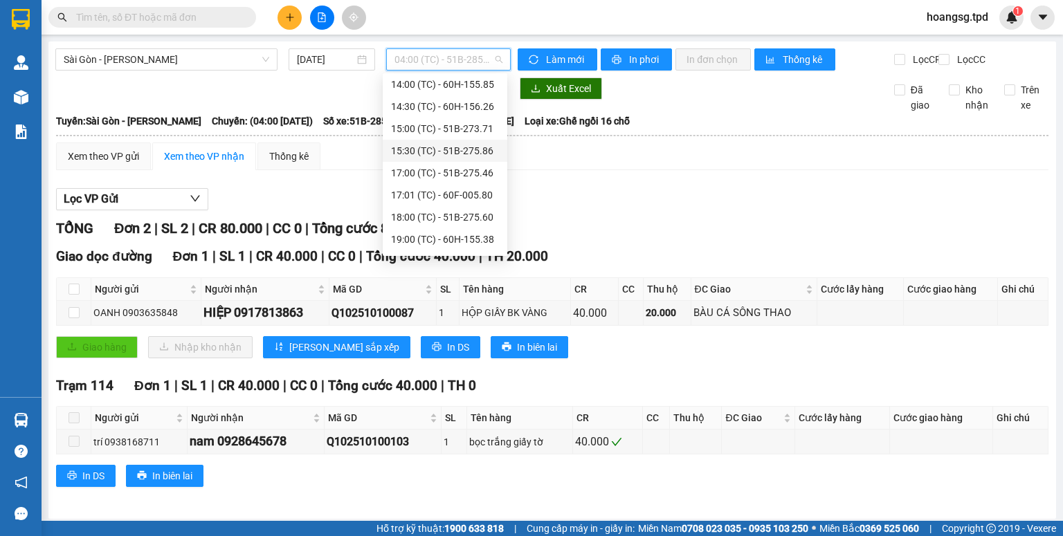
scroll to position [332, 0]
click at [464, 216] on div "19:00 (TC) - 60H-155.38" at bounding box center [445, 219] width 108 height 15
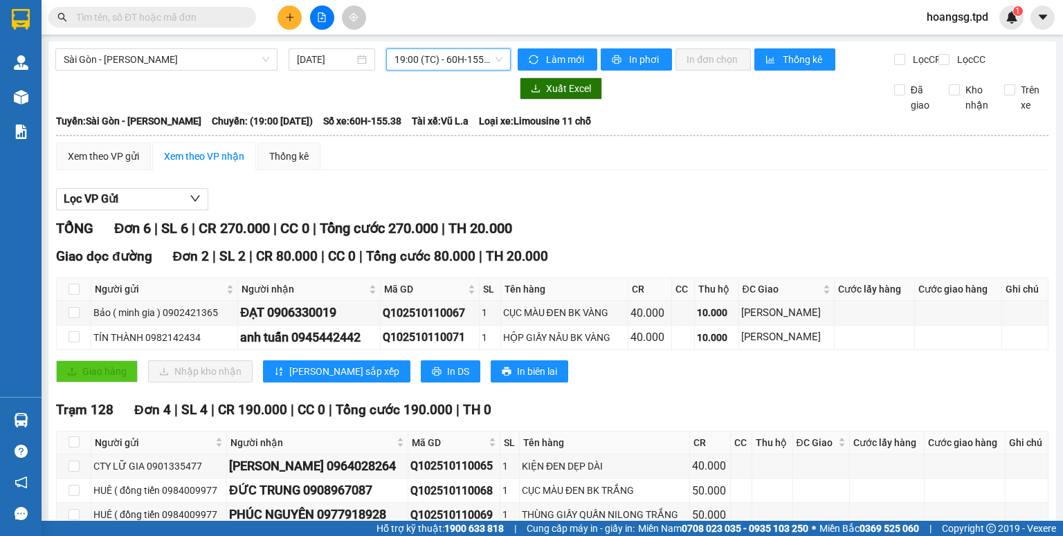
drag, startPoint x: 410, startPoint y: 57, endPoint x: 413, endPoint y: 97, distance: 40.2
click at [410, 59] on span "19:00 (TC) - 60H-155.38" at bounding box center [449, 59] width 109 height 21
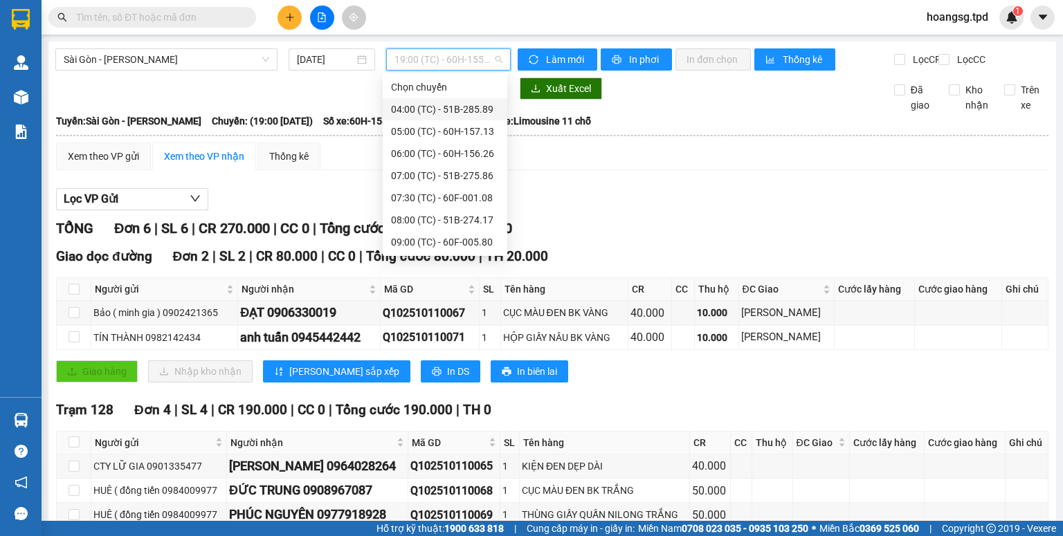
click at [428, 108] on div "04:00 (TC) - 51B-285.89" at bounding box center [445, 109] width 108 height 15
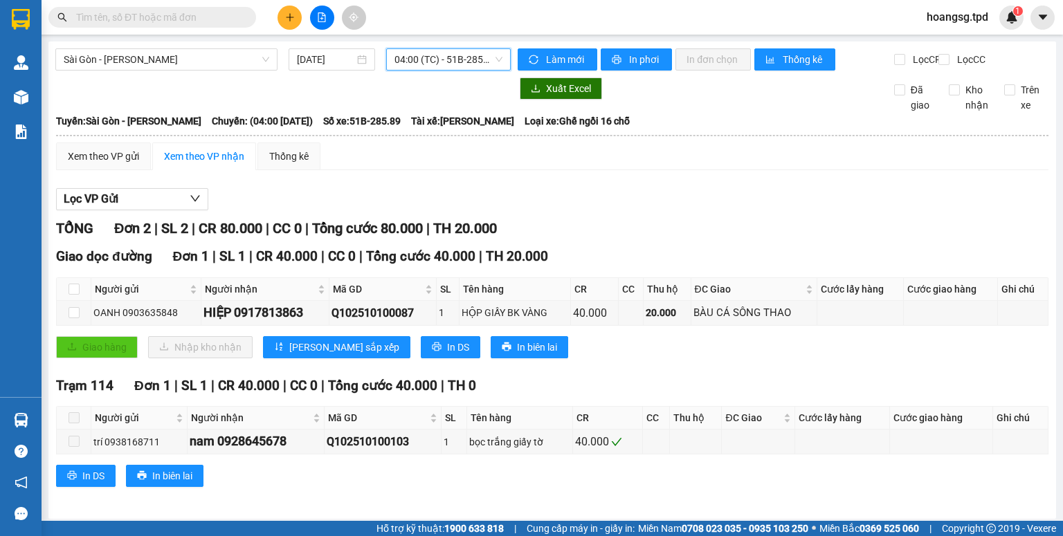
drag, startPoint x: 423, startPoint y: 51, endPoint x: 431, endPoint y: 78, distance: 28.0
click at [423, 63] on span "04:00 (TC) - 51B-285.89" at bounding box center [449, 59] width 109 height 21
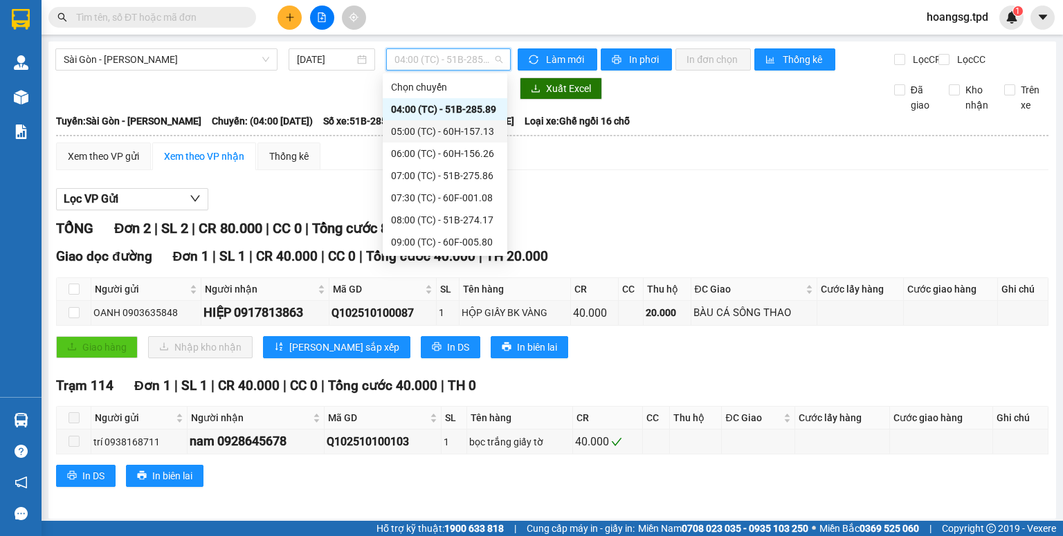
drag, startPoint x: 441, startPoint y: 124, endPoint x: 437, endPoint y: 114, distance: 10.9
click at [441, 125] on div "05:00 (TC) - 60H-157.13" at bounding box center [445, 131] width 108 height 15
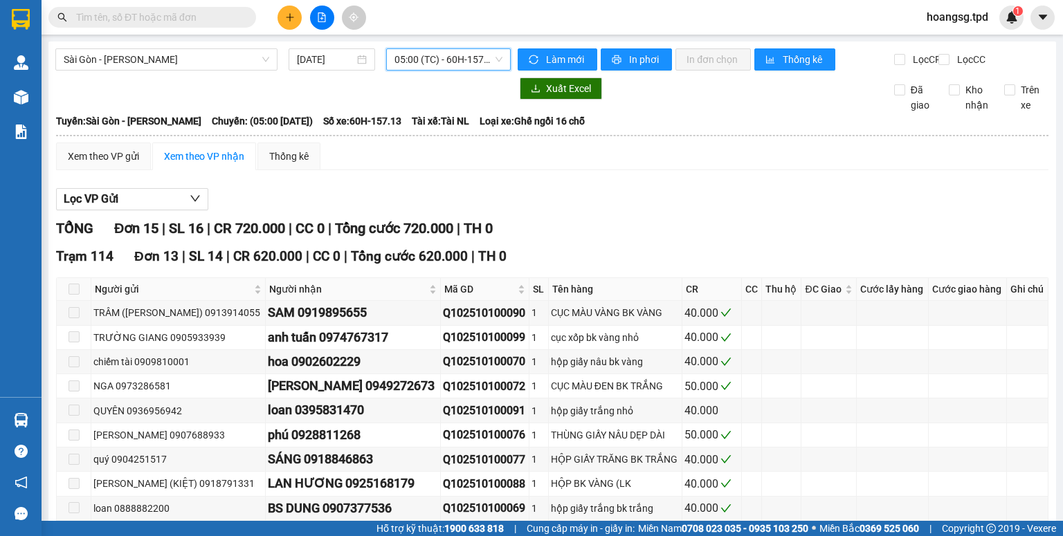
click at [470, 69] on span "05:00 (TC) - 60H-157.13" at bounding box center [449, 59] width 109 height 21
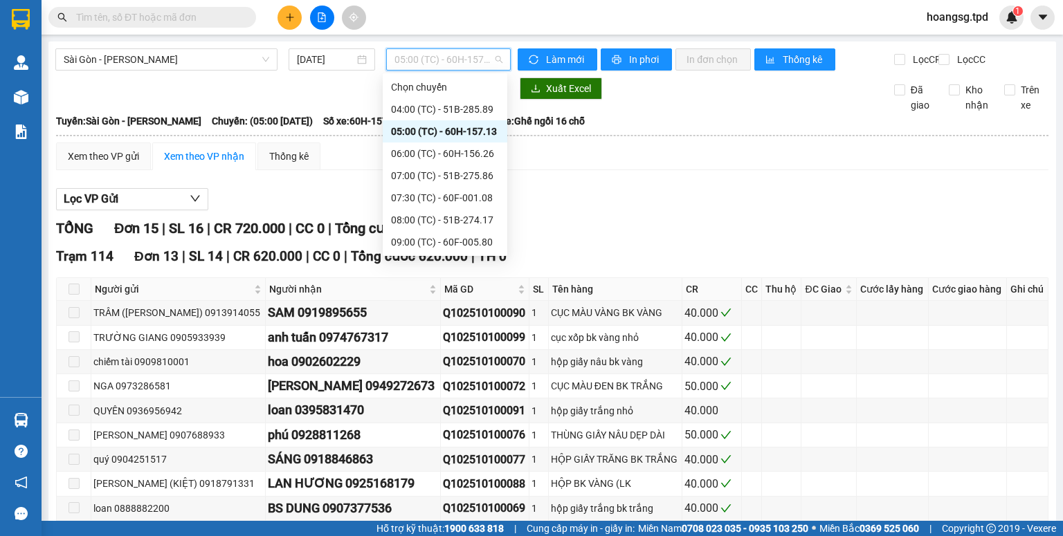
click at [451, 141] on div "05:00 (TC) - 60H-157.13" at bounding box center [445, 131] width 125 height 22
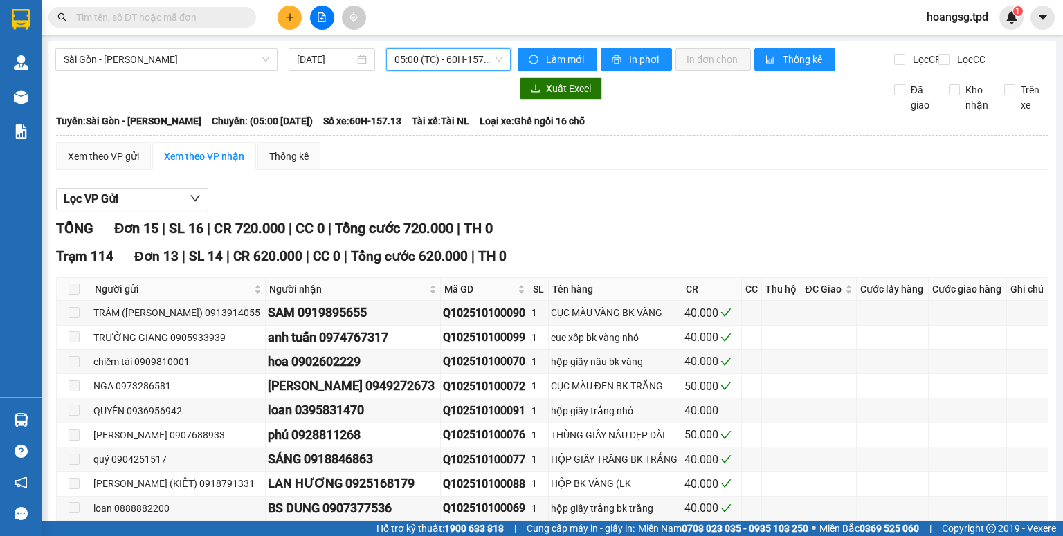
click at [476, 63] on span "05:00 (TC) - 60H-157.13" at bounding box center [449, 59] width 109 height 21
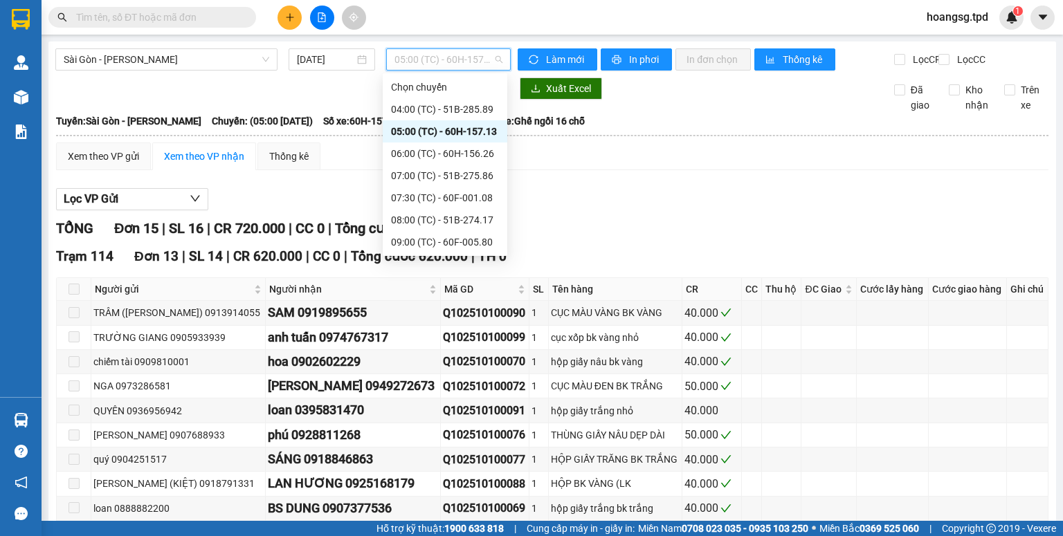
click at [460, 152] on div "06:00 (TC) - 60H-156.26" at bounding box center [445, 153] width 108 height 15
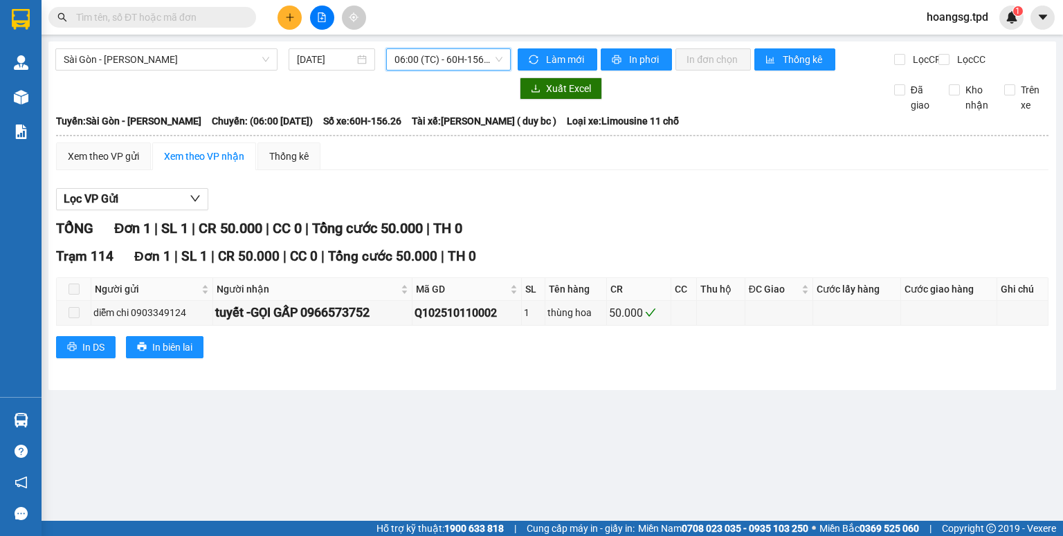
drag, startPoint x: 465, startPoint y: 66, endPoint x: 468, endPoint y: 83, distance: 16.8
click at [465, 66] on span "06:00 (TC) - 60H-156.26" at bounding box center [449, 59] width 109 height 21
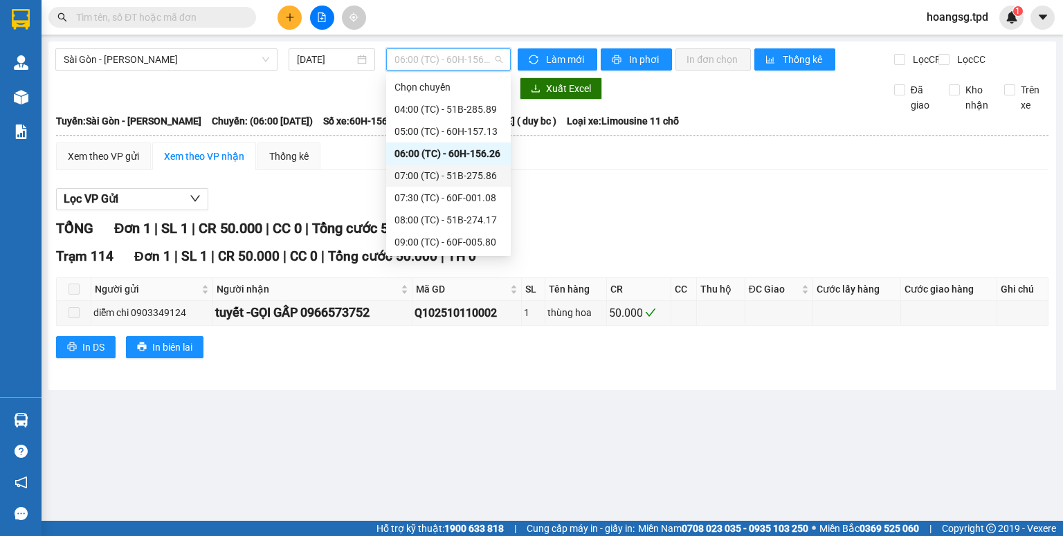
click at [468, 176] on div "07:00 (TC) - 51B-275.86" at bounding box center [449, 175] width 108 height 15
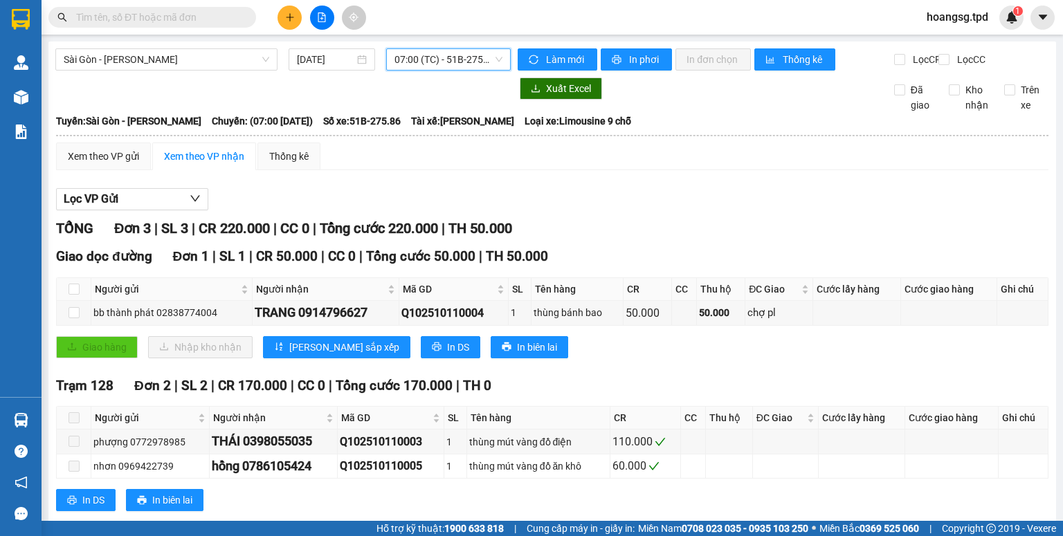
drag, startPoint x: 460, startPoint y: 71, endPoint x: 464, endPoint y: 63, distance: 8.7
click at [460, 69] on div "Sài Gòn - [PERSON_NAME] [DATE] 07:00 07:00 (TC) - 51B-275.86" at bounding box center [282, 59] width 455 height 22
click at [464, 63] on span "07:00 (TC) - 51B-275.86" at bounding box center [449, 59] width 109 height 21
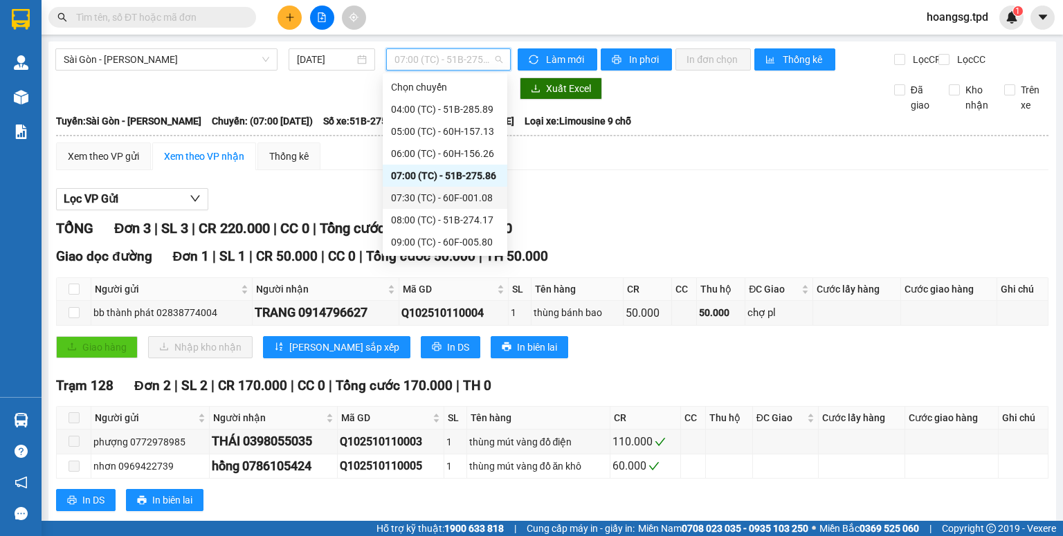
click at [446, 201] on div "07:30 (TC) - 60F-001.08" at bounding box center [445, 197] width 108 height 15
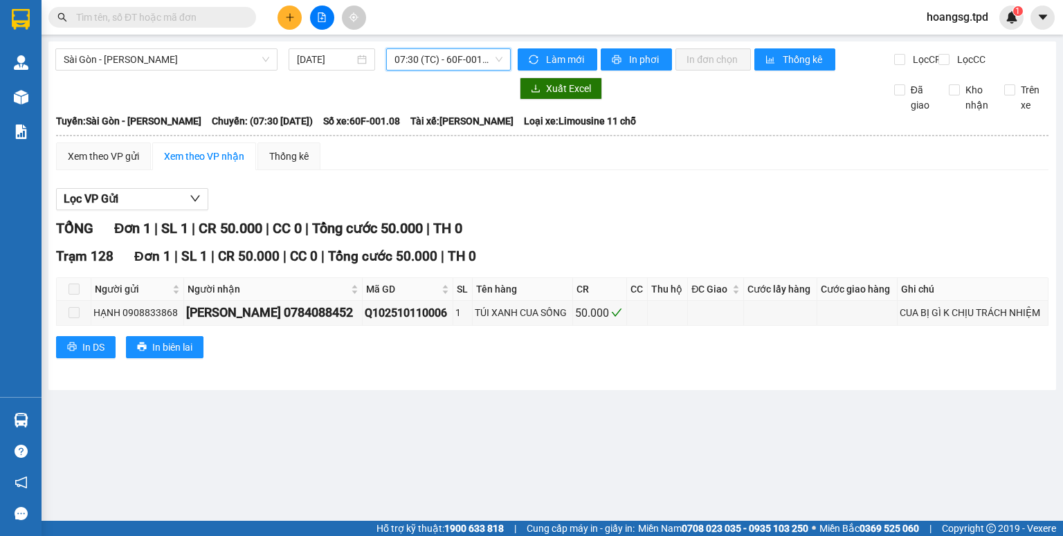
drag, startPoint x: 462, startPoint y: 64, endPoint x: 460, endPoint y: 89, distance: 25.0
click at [461, 64] on span "07:30 (TC) - 60F-001.08" at bounding box center [449, 59] width 109 height 21
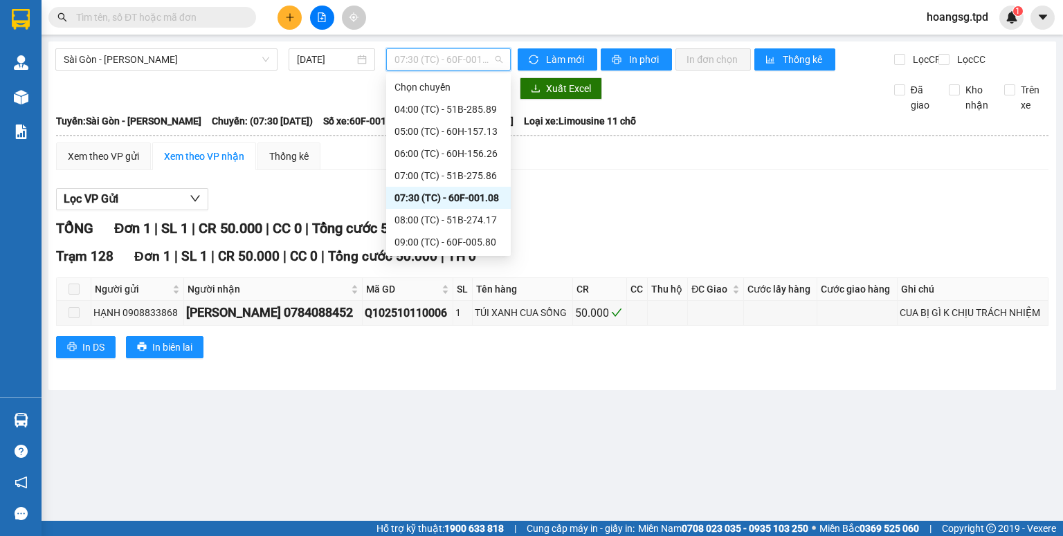
drag, startPoint x: 459, startPoint y: 217, endPoint x: 460, endPoint y: 205, distance: 12.5
click at [460, 205] on div "Chọn chuyến 04:00 (TC) - 51B-285.89 05:00 (TC) - 60H-157.13 06:00 (TC) - 60H-15…" at bounding box center [448, 330] width 125 height 509
click at [453, 212] on div "08:00 (TC) - 51B-274.17" at bounding box center [449, 219] width 108 height 15
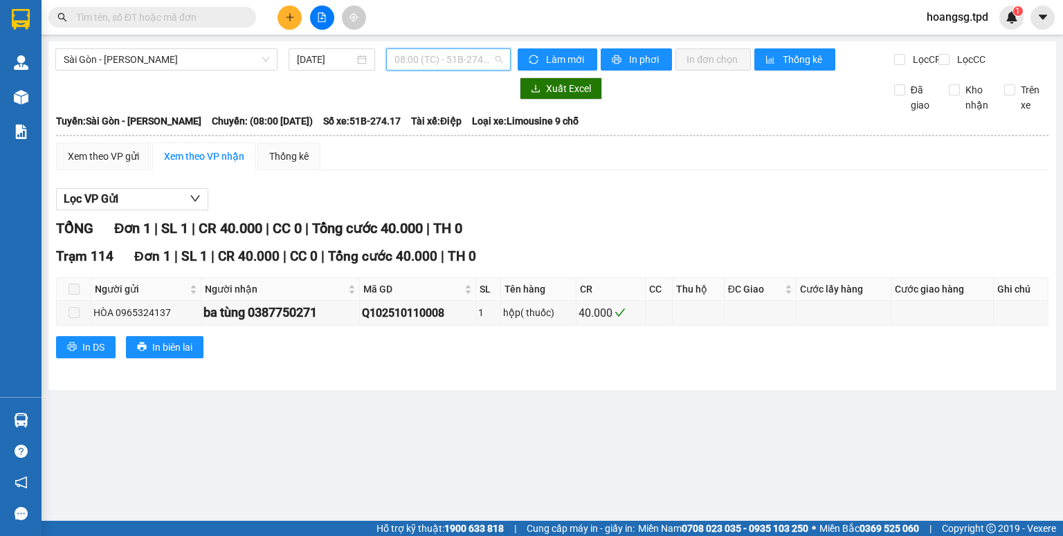
click at [485, 60] on span "08:00 (TC) - 51B-274.17" at bounding box center [449, 59] width 109 height 21
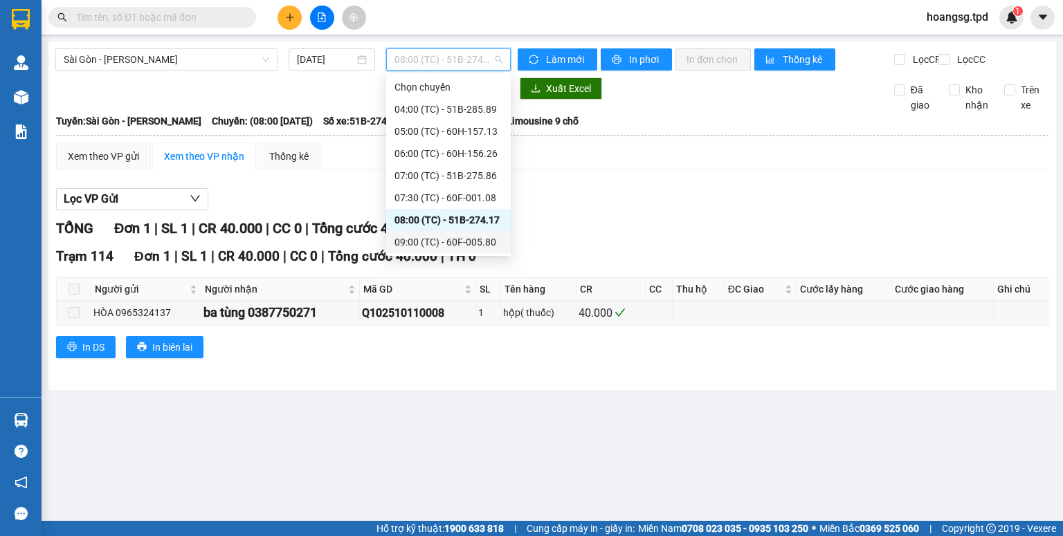
drag, startPoint x: 471, startPoint y: 241, endPoint x: 473, endPoint y: 233, distance: 8.8
click at [470, 238] on div "09:00 (TC) - 60F-005.80" at bounding box center [449, 242] width 108 height 15
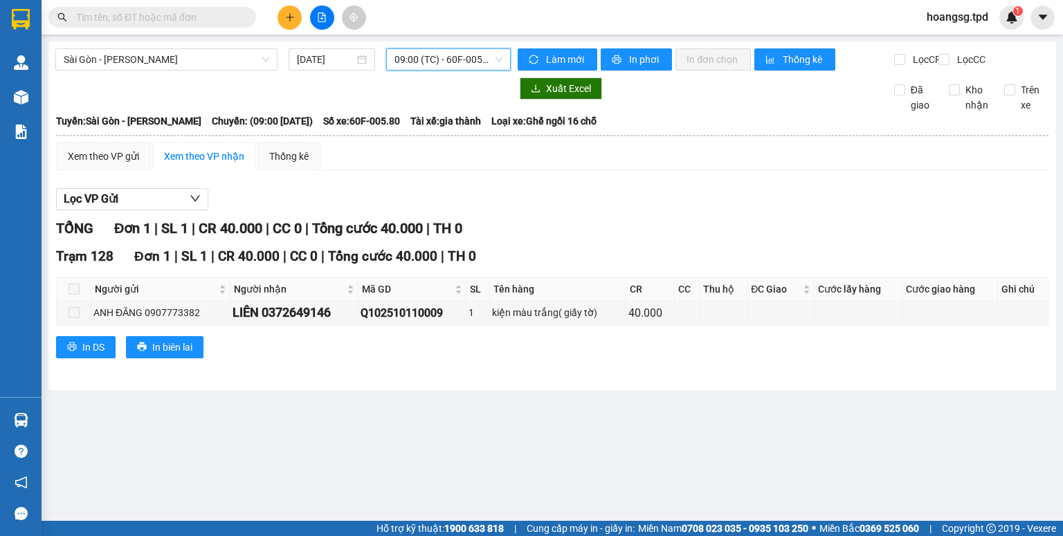
click at [473, 65] on span "09:00 (TC) - 60F-005.80" at bounding box center [449, 59] width 109 height 21
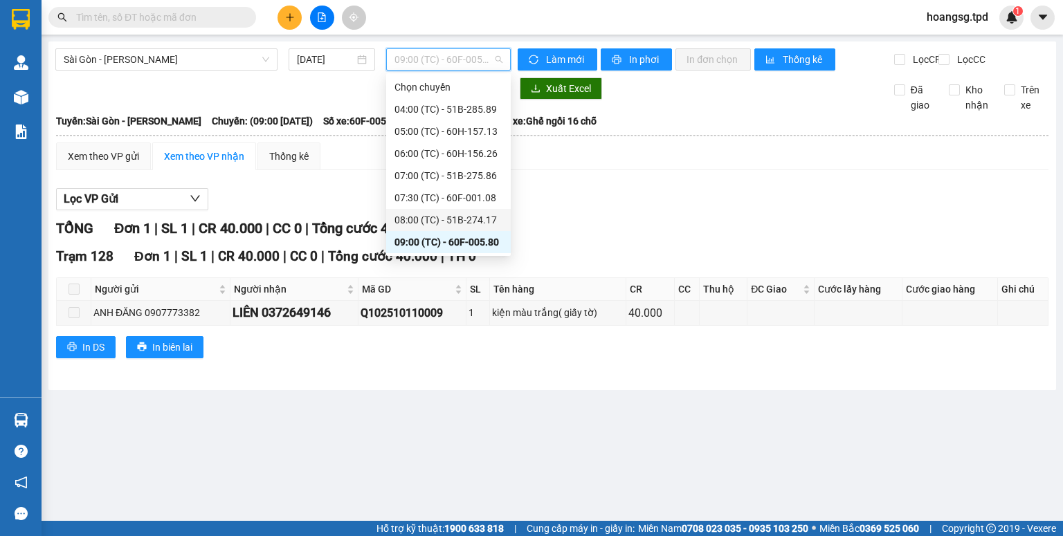
scroll to position [111, 0]
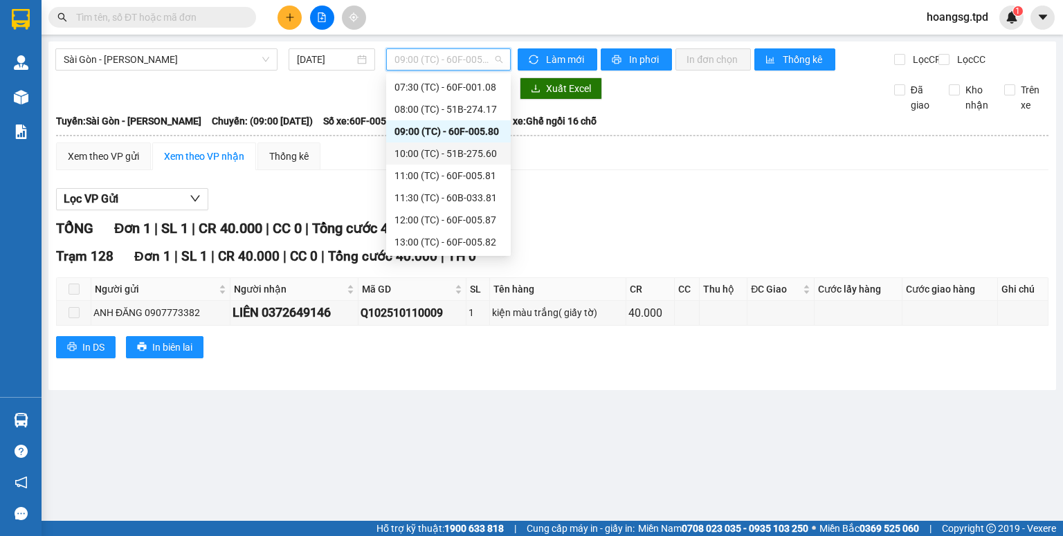
click at [465, 158] on div "10:00 (TC) - 51B-275.60" at bounding box center [449, 153] width 108 height 15
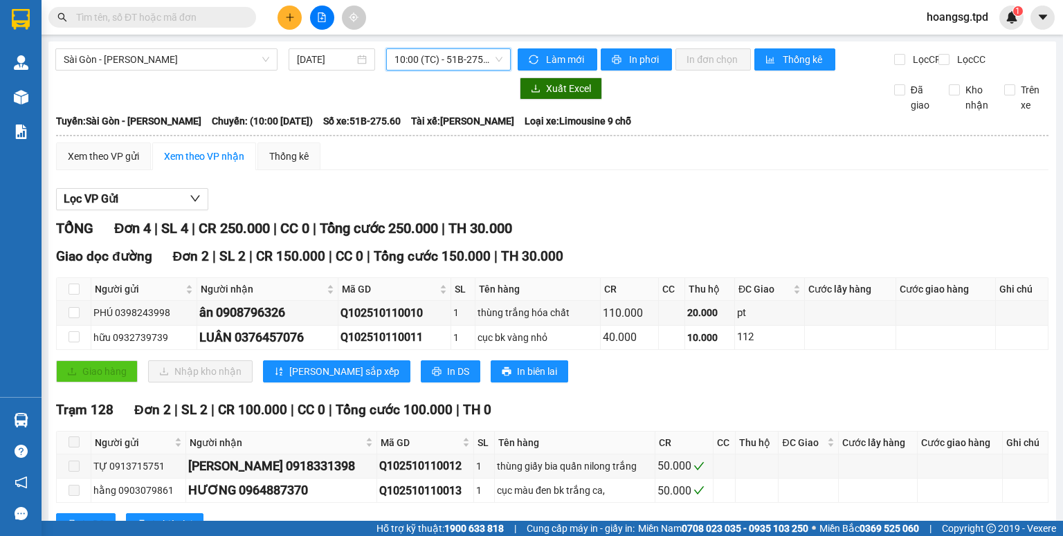
drag, startPoint x: 465, startPoint y: 63, endPoint x: 458, endPoint y: 86, distance: 23.9
click at [464, 62] on span "10:00 (TC) - 51B-275.60" at bounding box center [449, 59] width 109 height 21
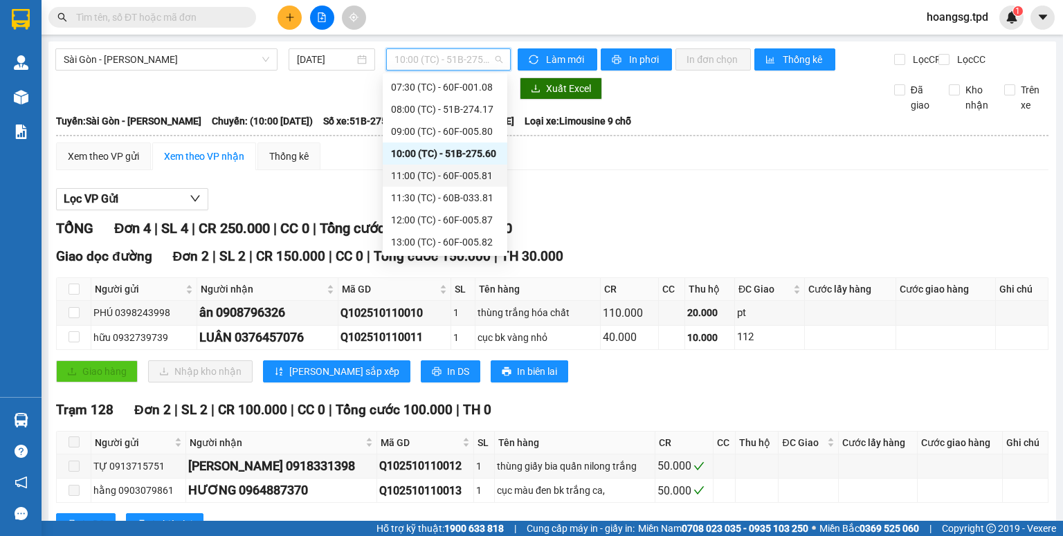
click at [463, 170] on div "11:00 (TC) - 60F-005.81" at bounding box center [445, 175] width 108 height 15
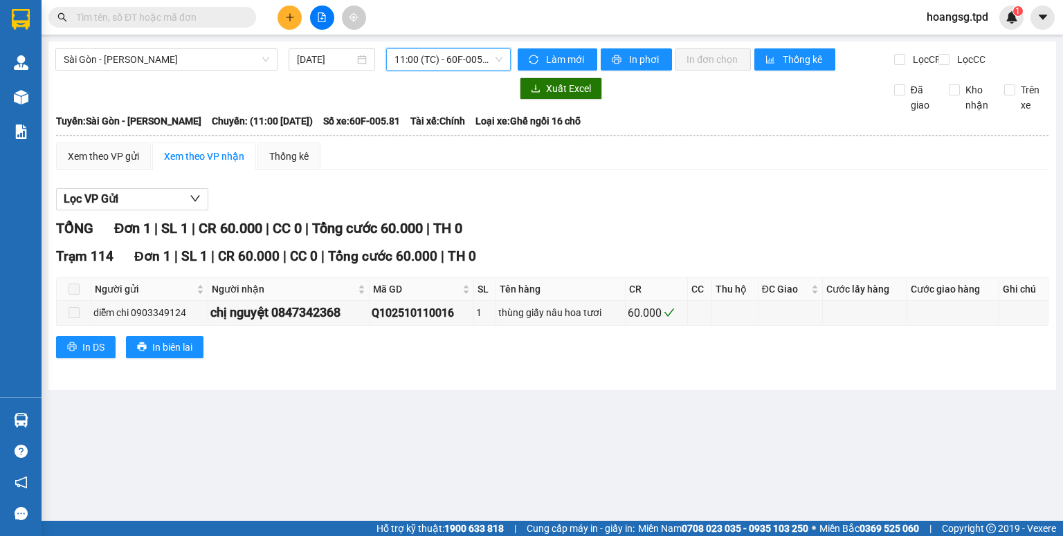
click at [477, 64] on span "11:00 (TC) - 60F-005.81" at bounding box center [449, 59] width 109 height 21
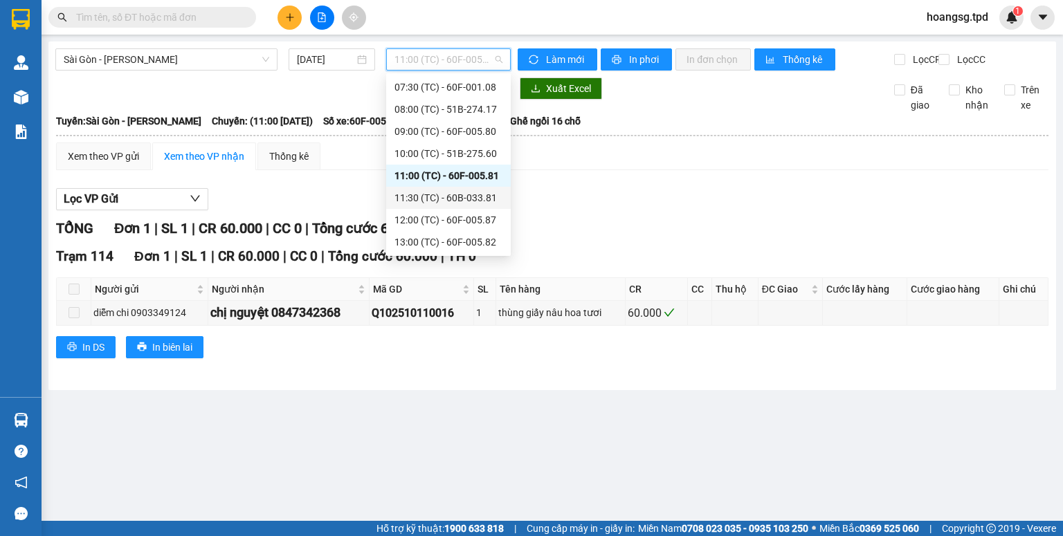
click at [467, 200] on div "11:30 (TC) - 60B-033.81" at bounding box center [449, 197] width 108 height 15
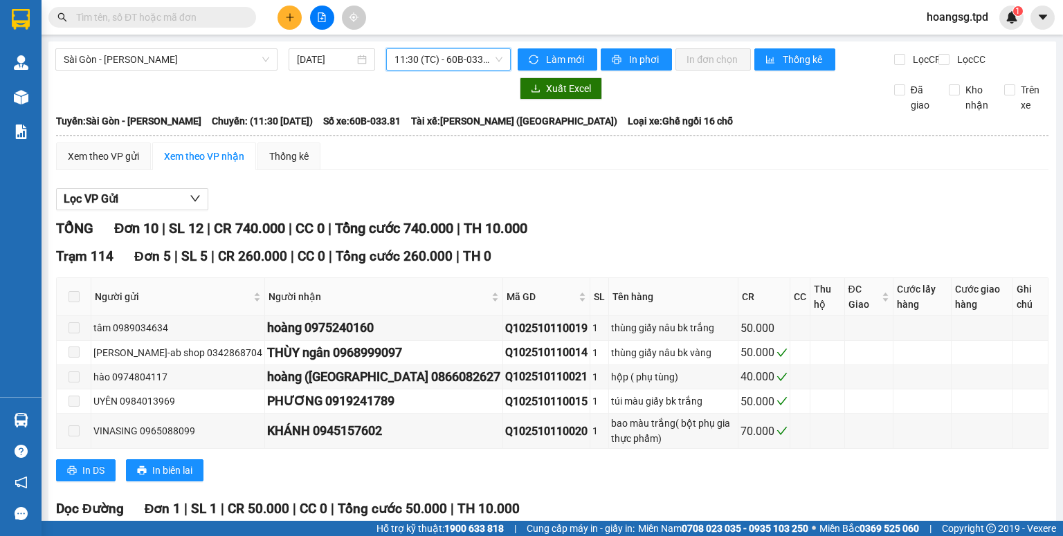
click at [490, 58] on span "11:30 (TC) - 60B-033.81" at bounding box center [449, 59] width 109 height 21
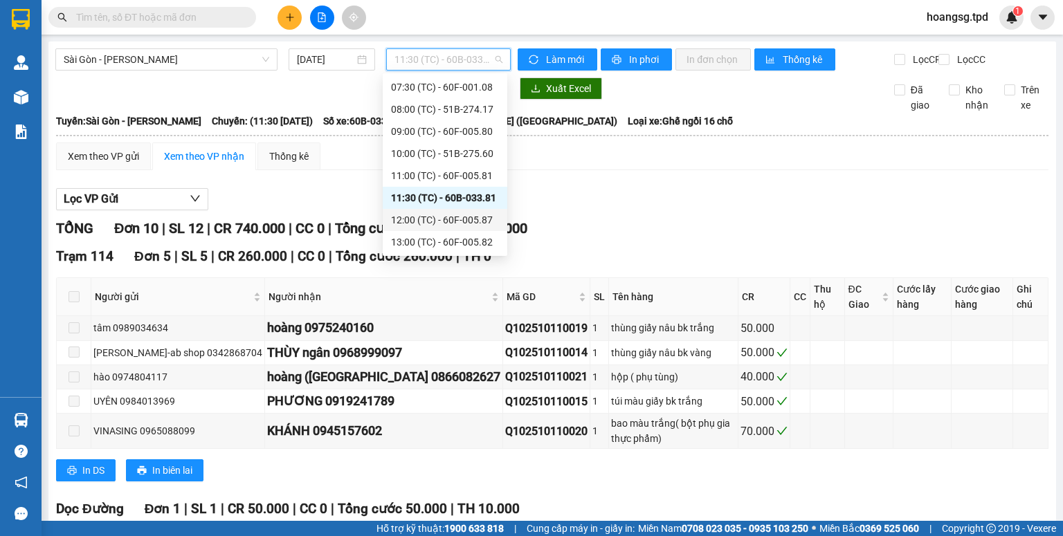
click at [455, 219] on div "12:00 (TC) - 60F-005.87" at bounding box center [445, 219] width 108 height 15
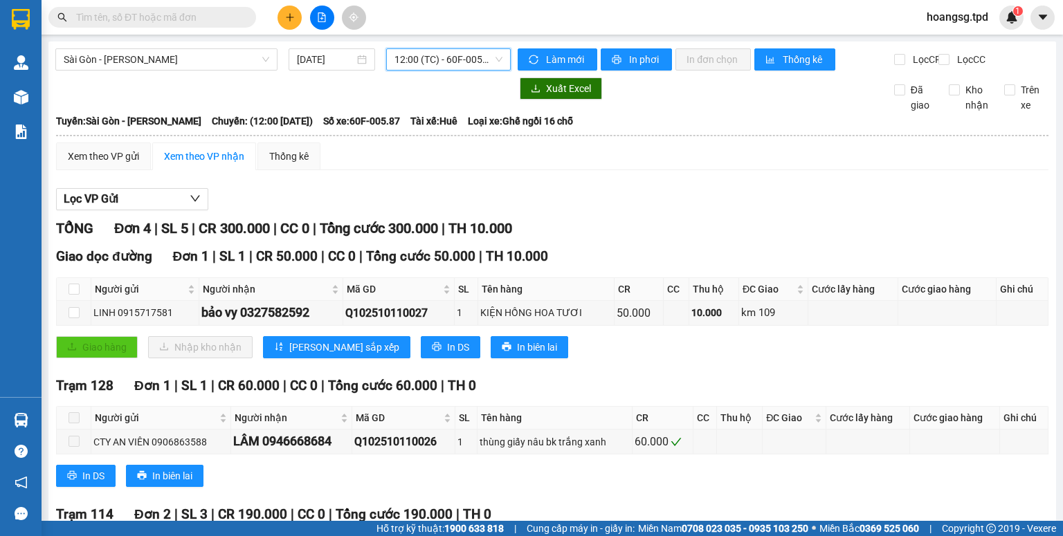
click at [476, 64] on span "12:00 (TC) - 60F-005.87" at bounding box center [449, 59] width 109 height 21
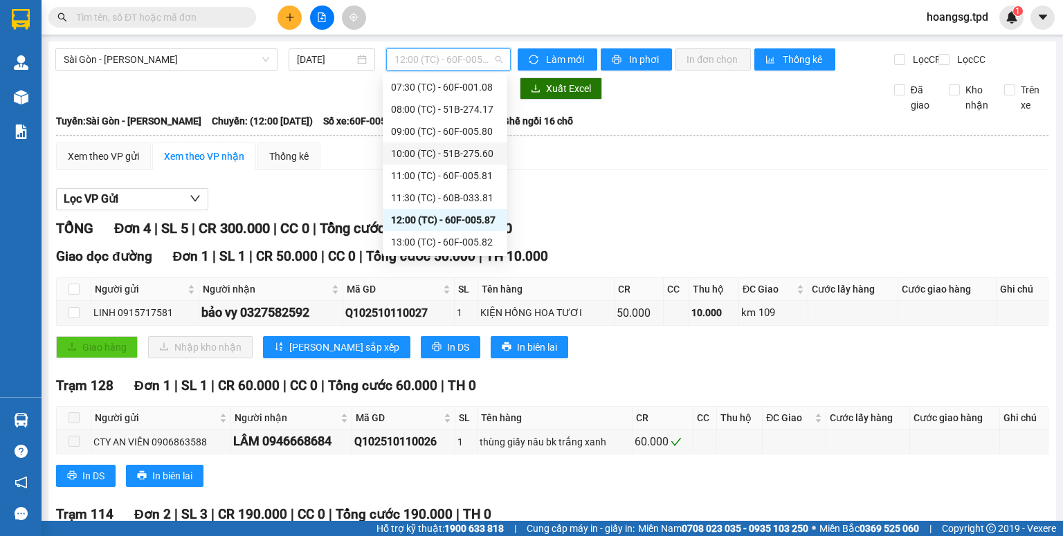
scroll to position [166, 0]
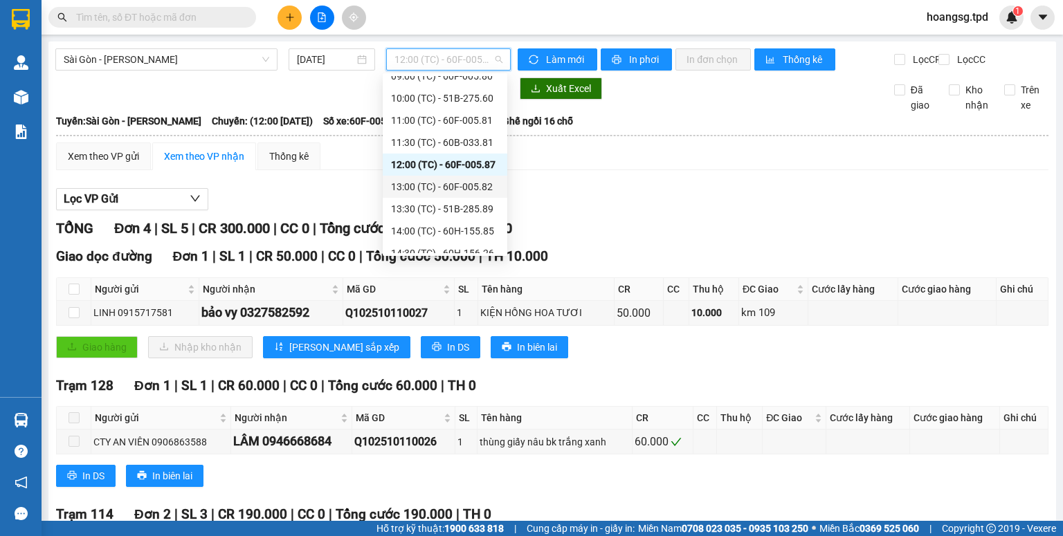
click at [462, 184] on div "13:00 (TC) - 60F-005.82" at bounding box center [445, 186] width 108 height 15
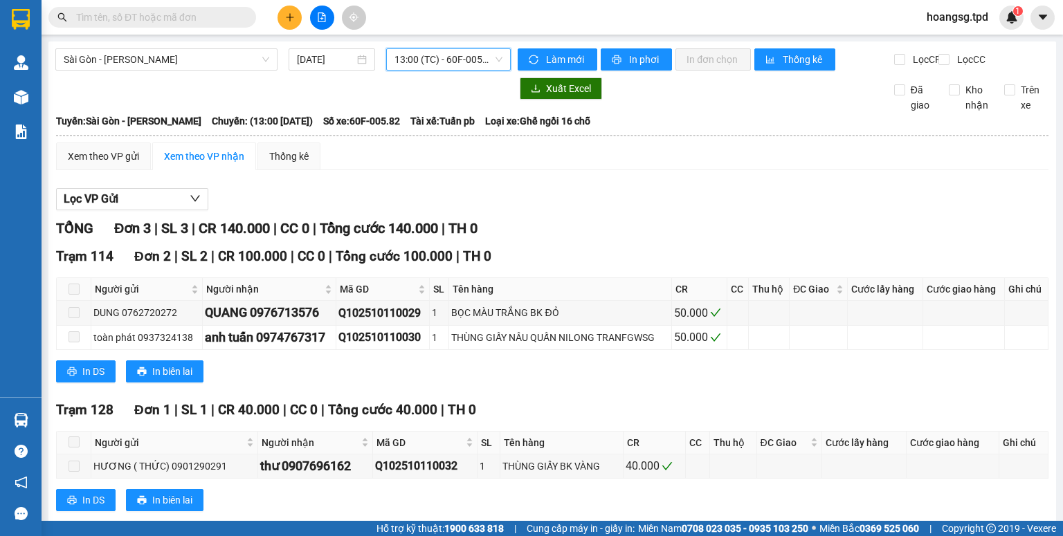
click at [468, 68] on span "13:00 (TC) - 60F-005.82" at bounding box center [449, 59] width 109 height 21
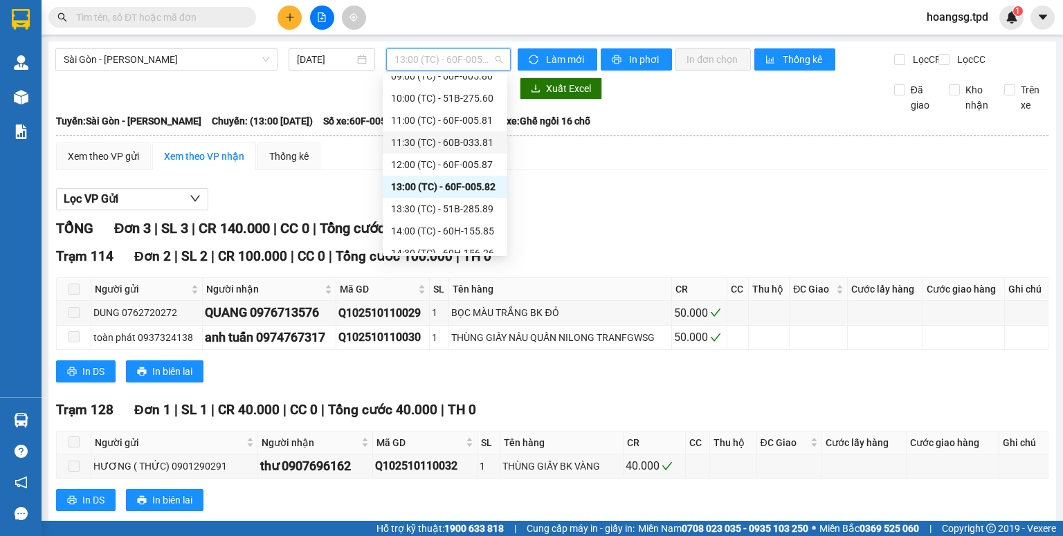
scroll to position [221, 0]
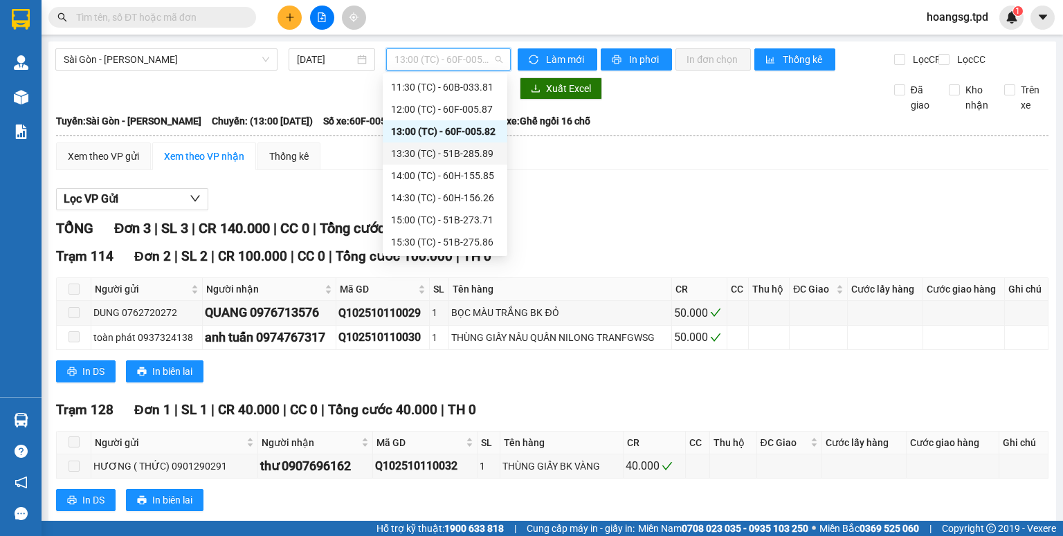
click at [458, 152] on div "13:30 (TC) - 51B-285.89" at bounding box center [445, 153] width 108 height 15
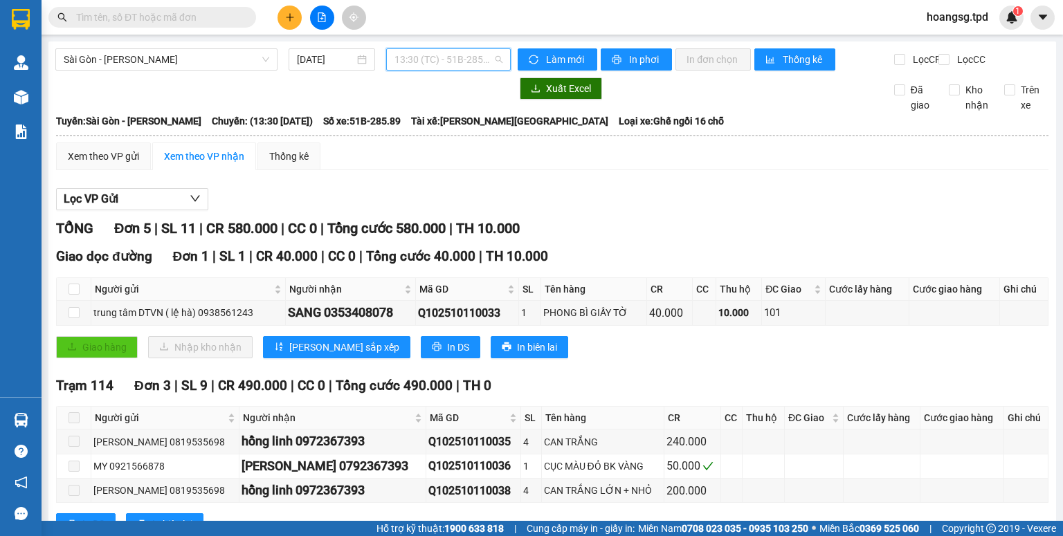
click at [465, 62] on span "13:30 (TC) - 51B-285.89" at bounding box center [449, 59] width 109 height 21
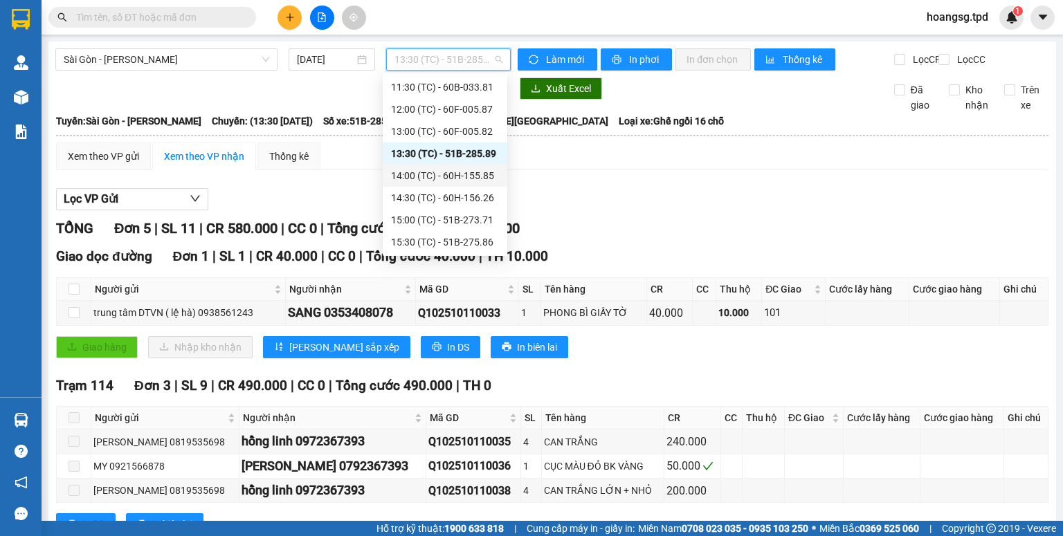
click at [448, 172] on div "14:00 (TC) - 60H-155.85" at bounding box center [445, 175] width 108 height 15
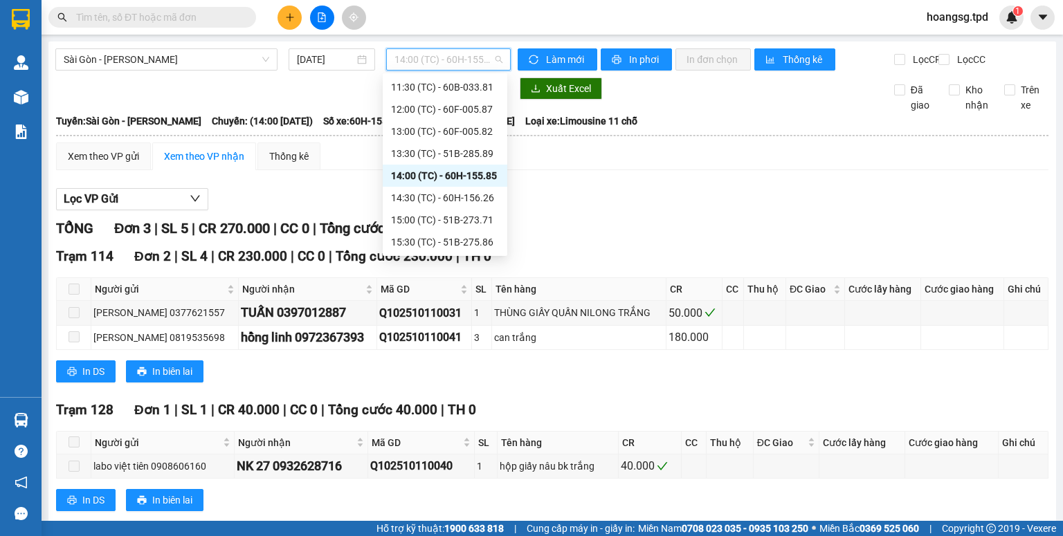
click at [490, 69] on span "14:00 (TC) - 60H-155.85" at bounding box center [449, 59] width 109 height 21
click at [483, 197] on div "14:30 (TC) - 60H-156.26" at bounding box center [445, 197] width 108 height 15
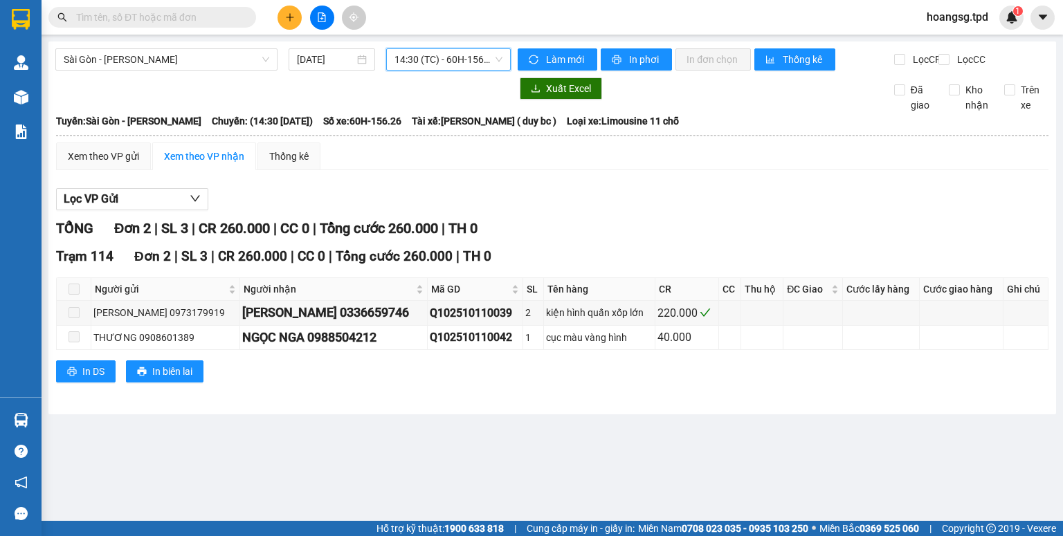
click at [471, 66] on span "14:30 (TC) - 60H-156.26" at bounding box center [449, 59] width 109 height 21
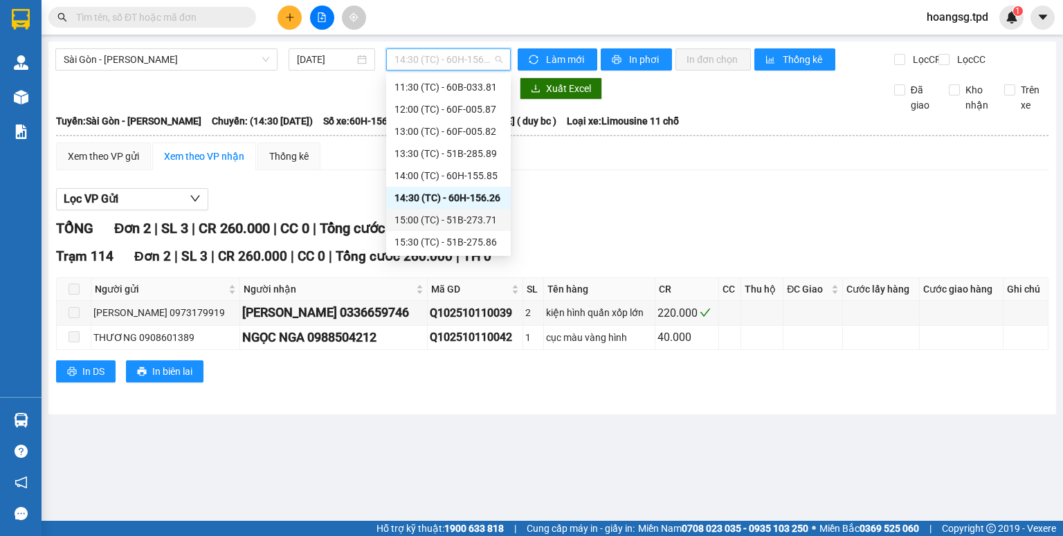
click at [468, 212] on div "15:00 (TC) - 51B-273.71" at bounding box center [449, 219] width 108 height 15
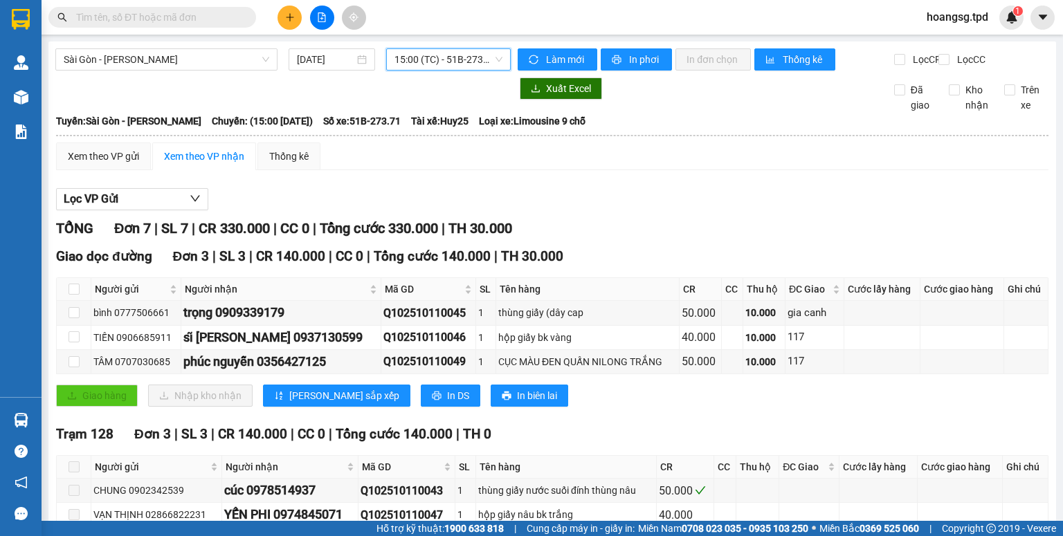
click at [466, 66] on span "15:00 (TC) - 51B-273.71" at bounding box center [449, 59] width 109 height 21
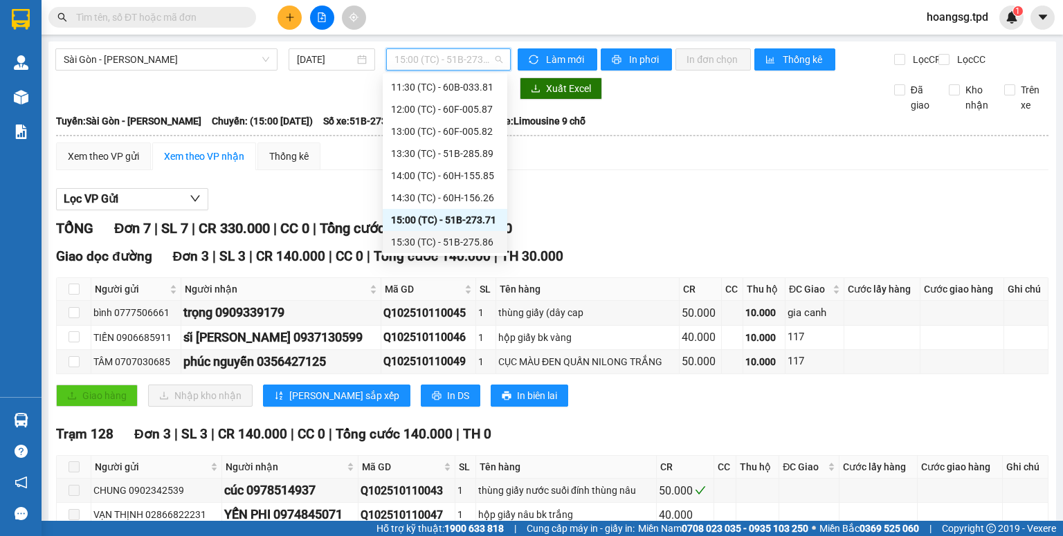
click at [455, 239] on div "15:30 (TC) - 51B-275.86" at bounding box center [445, 242] width 108 height 15
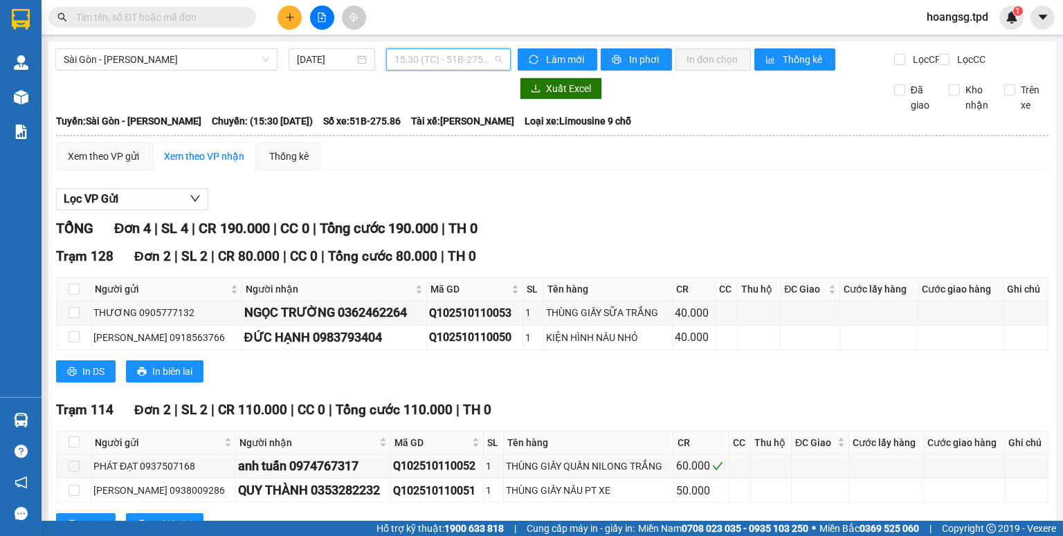
click at [440, 65] on span "15:30 (TC) - 51B-275.86" at bounding box center [449, 59] width 109 height 21
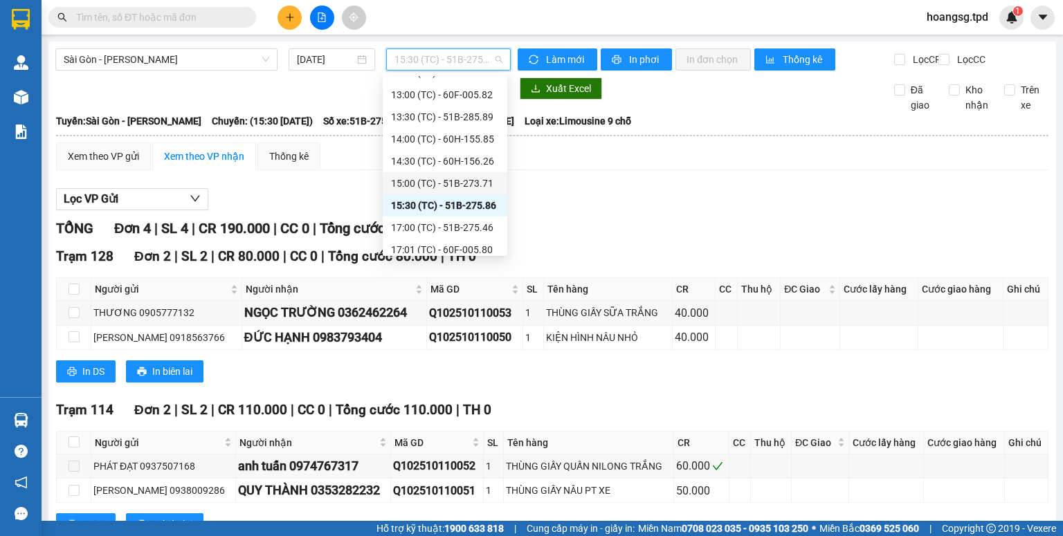
scroll to position [332, 0]
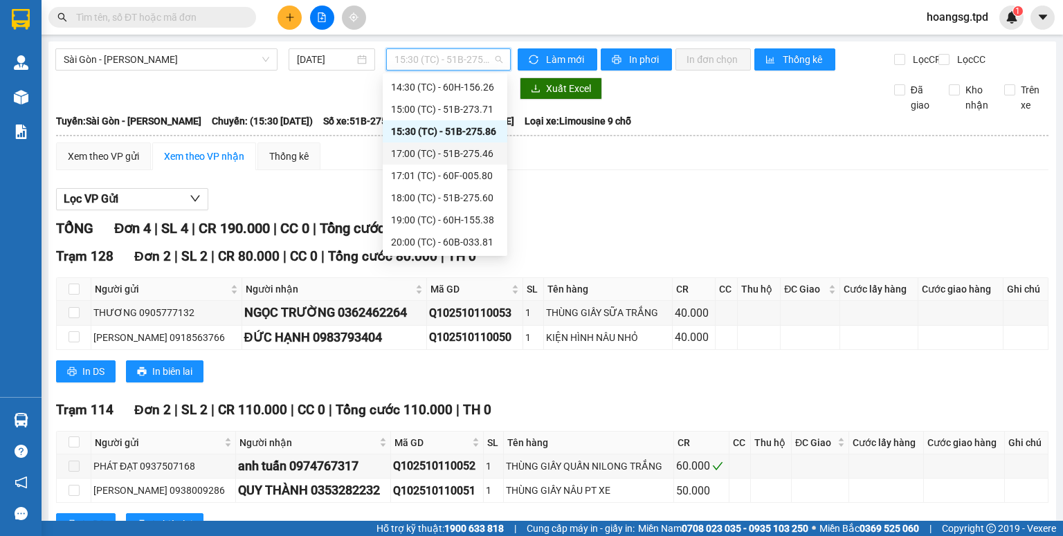
click at [430, 152] on div "17:00 (TC) - 51B-275.46" at bounding box center [445, 153] width 108 height 15
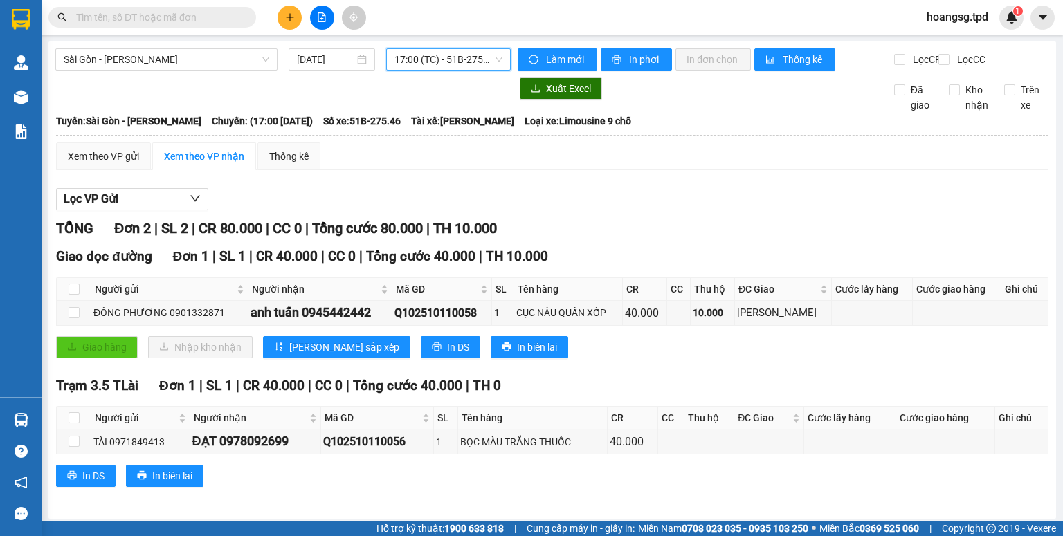
drag, startPoint x: 452, startPoint y: 58, endPoint x: 458, endPoint y: 102, distance: 44.0
click at [453, 58] on span "17:00 (TC) - 51B-275.46" at bounding box center [449, 59] width 109 height 21
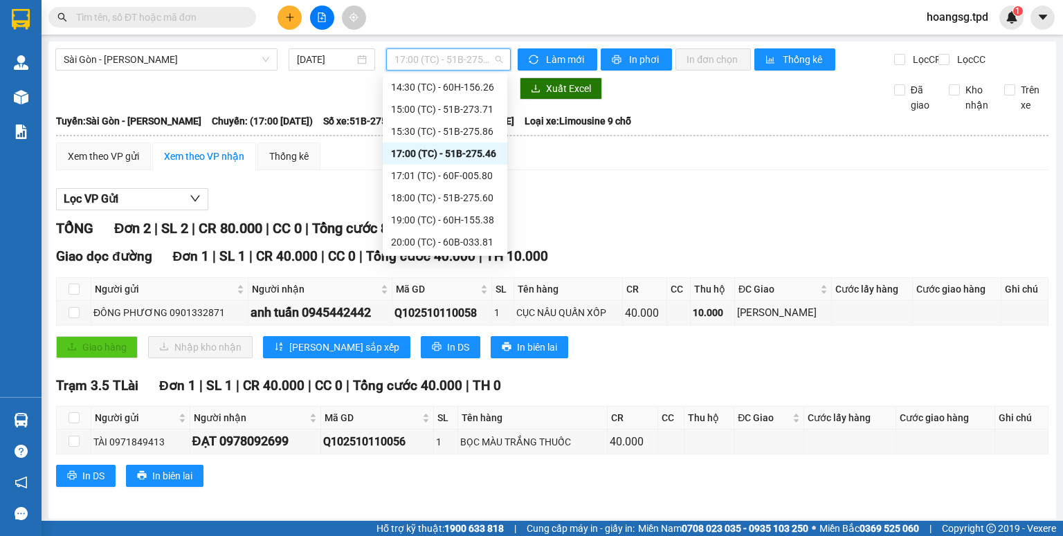
click at [456, 170] on div "17:01 (TC) - 60F-005.80" at bounding box center [445, 175] width 108 height 15
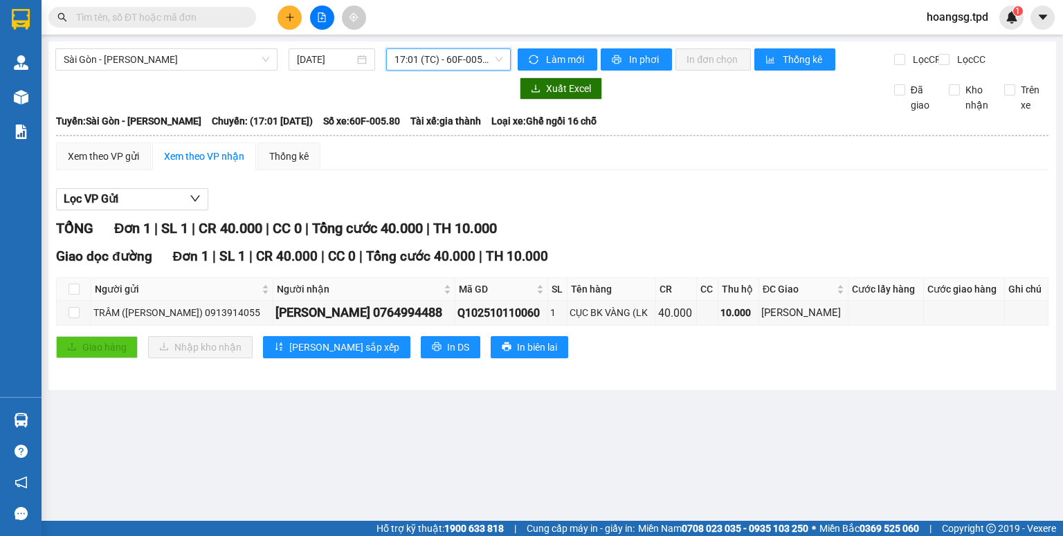
drag, startPoint x: 446, startPoint y: 55, endPoint x: 443, endPoint y: 73, distance: 18.9
click at [446, 55] on span "17:01 (TC) - 60F-005.80" at bounding box center [449, 59] width 109 height 21
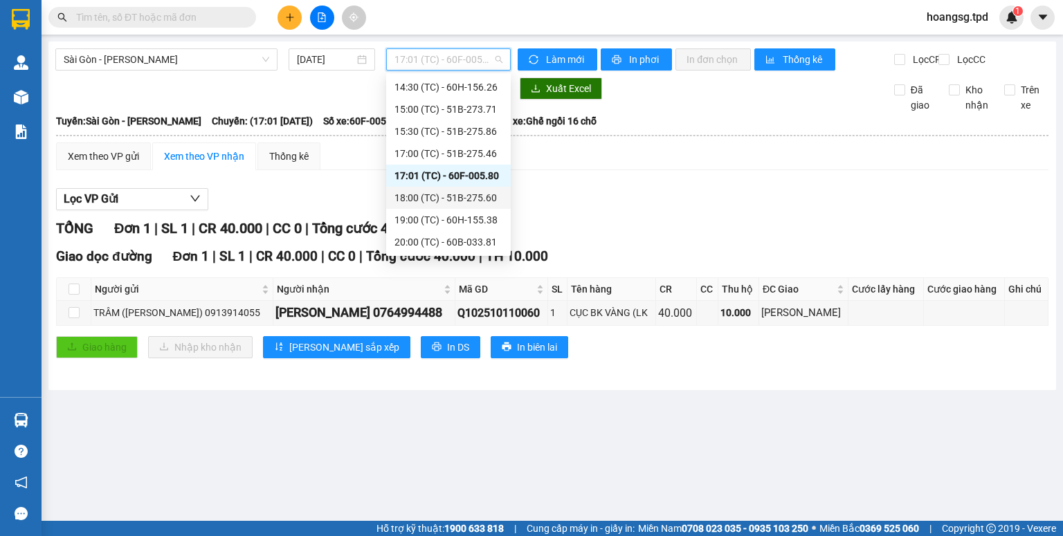
click at [446, 191] on div "18:00 (TC) - 51B-275.60" at bounding box center [449, 197] width 108 height 15
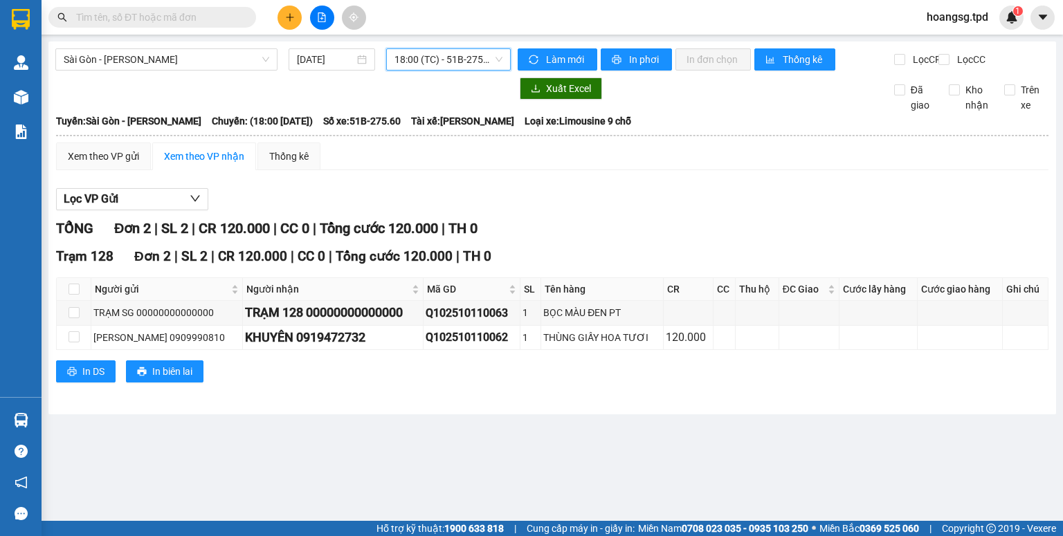
click at [444, 61] on span "18:00 (TC) - 51B-275.60" at bounding box center [449, 59] width 109 height 21
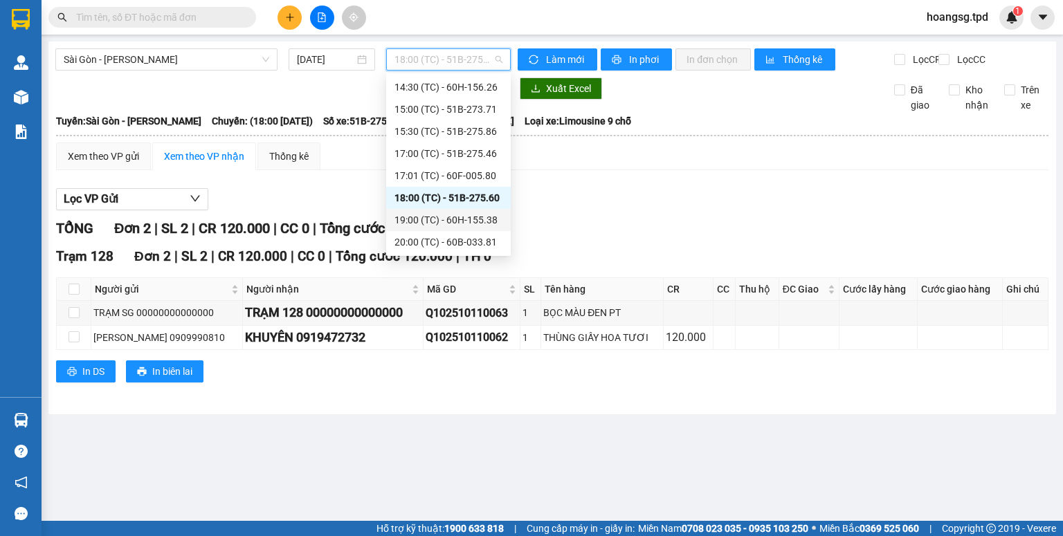
click at [431, 220] on div "19:00 (TC) - 60H-155.38" at bounding box center [449, 219] width 108 height 15
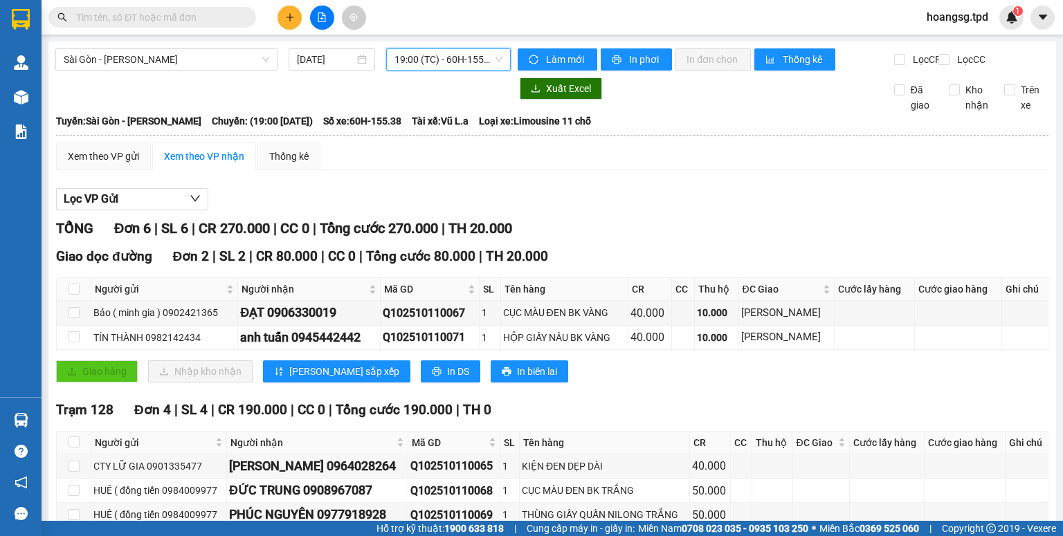
click at [449, 66] on span "19:00 (TC) - 60H-155.38" at bounding box center [449, 59] width 109 height 21
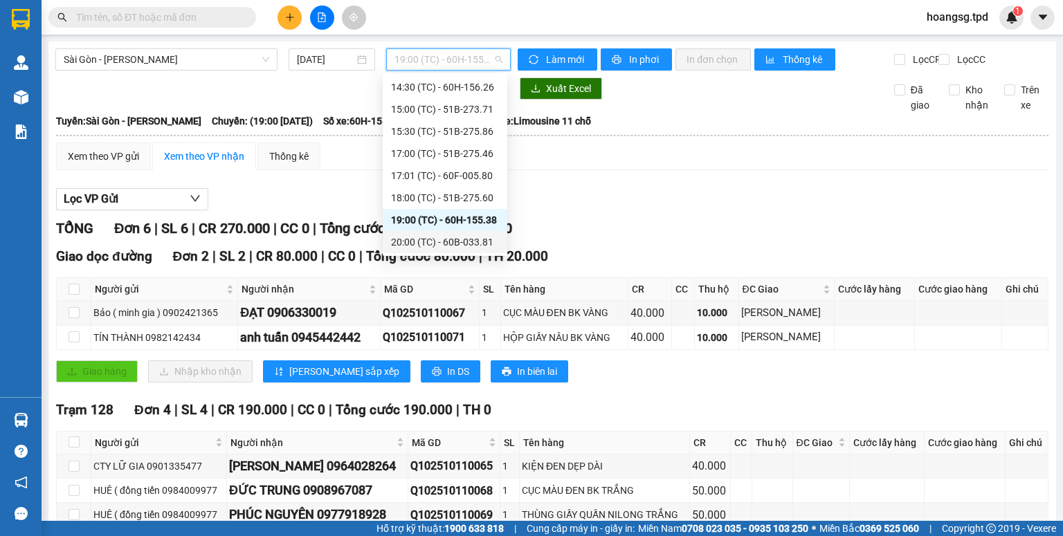
click at [446, 237] on div "20:00 (TC) - 60B-033.81" at bounding box center [445, 242] width 108 height 15
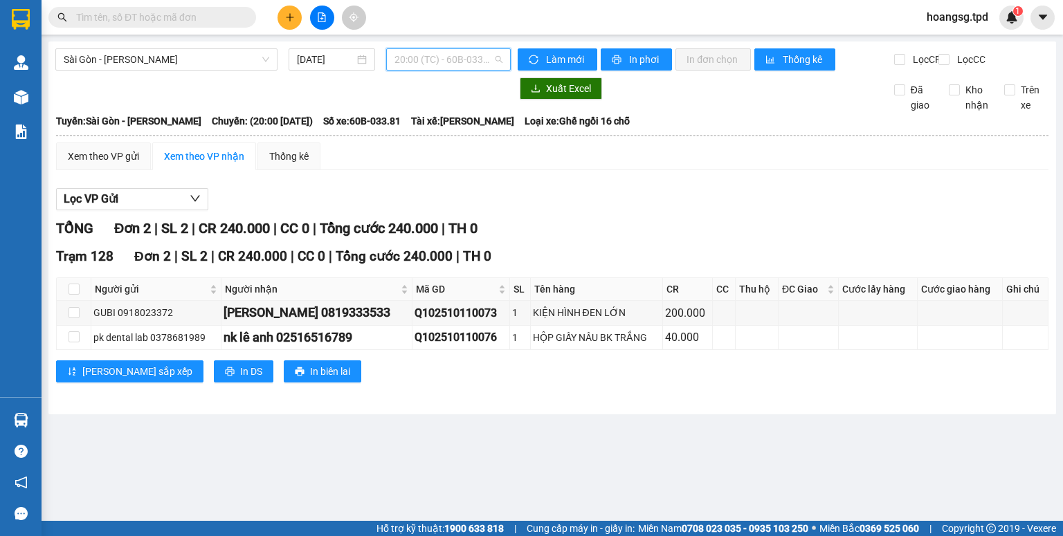
drag, startPoint x: 469, startPoint y: 66, endPoint x: 454, endPoint y: 138, distance: 74.1
click at [469, 67] on span "20:00 (TC) - 60B-033.81" at bounding box center [449, 59] width 109 height 21
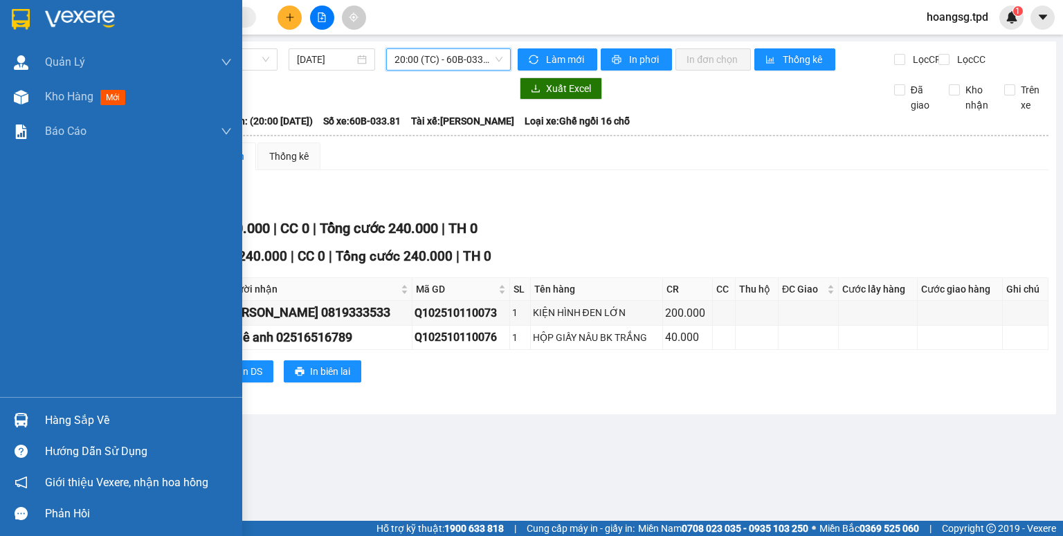
drag, startPoint x: 64, startPoint y: 424, endPoint x: 44, endPoint y: 413, distance: 22.7
click at [64, 426] on div "Hàng sắp về" at bounding box center [138, 420] width 187 height 21
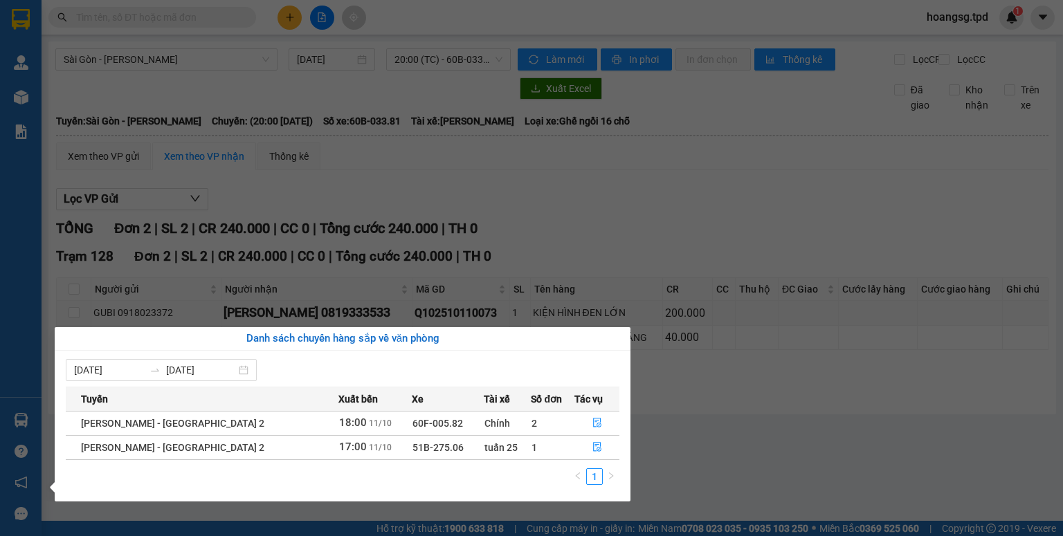
drag, startPoint x: 579, startPoint y: 258, endPoint x: 556, endPoint y: 265, distance: 23.2
click at [568, 263] on section "Kết quả tìm kiếm ( 0 ) Bộ lọc No Data hoangsg.tpd 1 Quản Lý Quản lý khách hàng …" at bounding box center [531, 268] width 1063 height 536
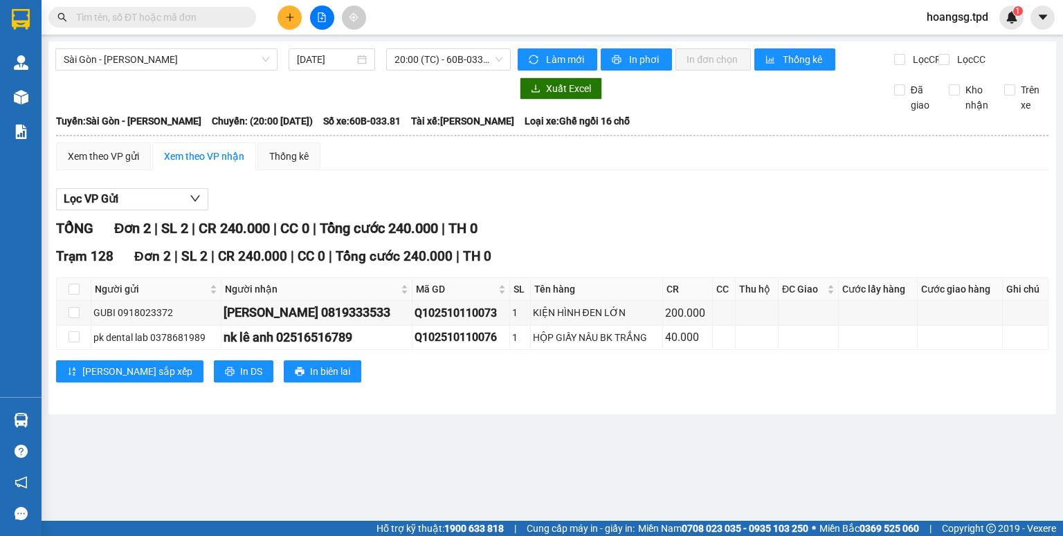
click at [159, 17] on input "text" at bounding box center [157, 17] width 163 height 15
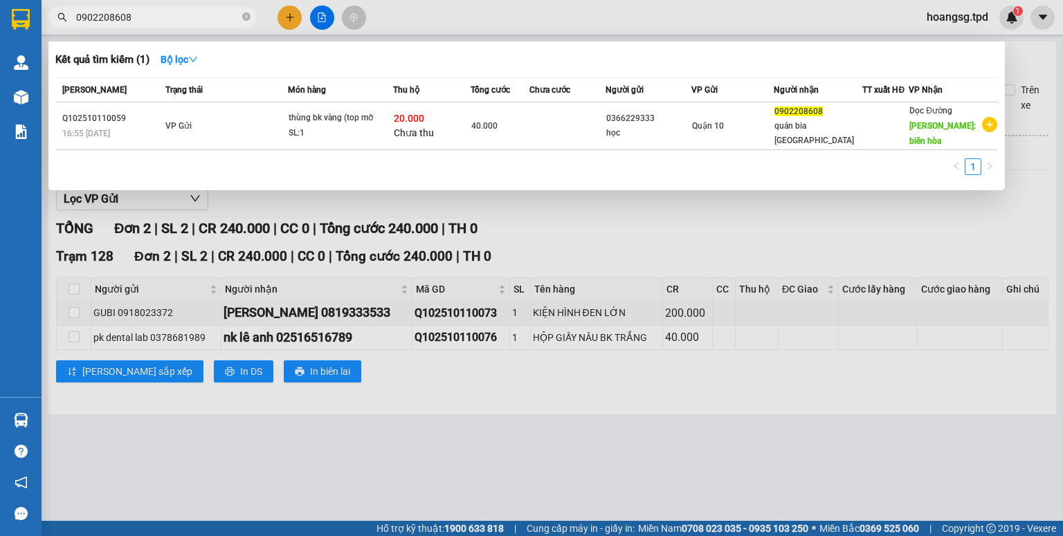
type input "0902208608"
